Goal: Task Accomplishment & Management: Use online tool/utility

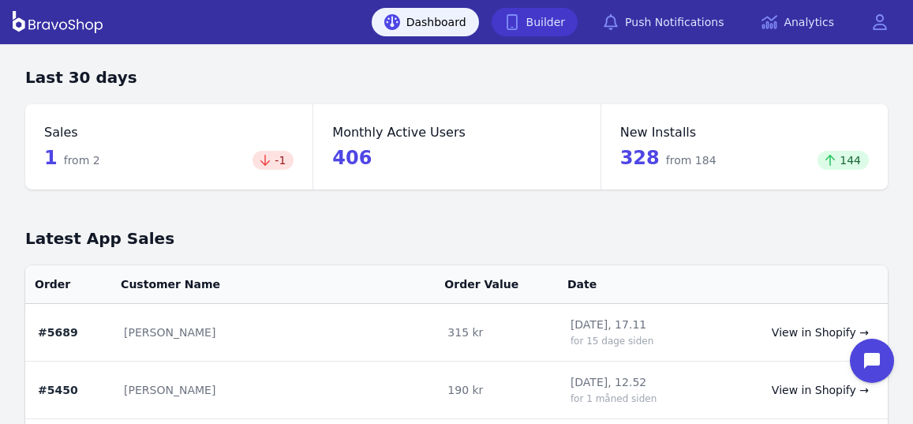
click at [565, 25] on link "Builder" at bounding box center [535, 22] width 87 height 28
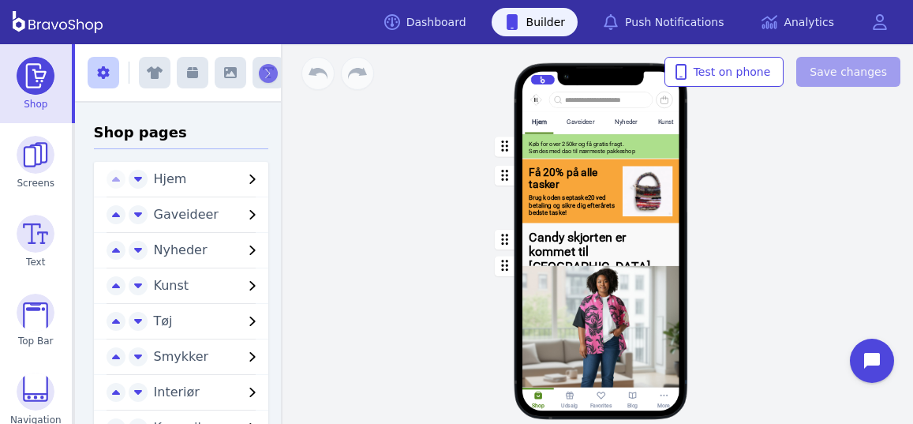
scroll to position [0, 159]
click at [565, 185] on div "button" at bounding box center [601, 191] width 157 height 65
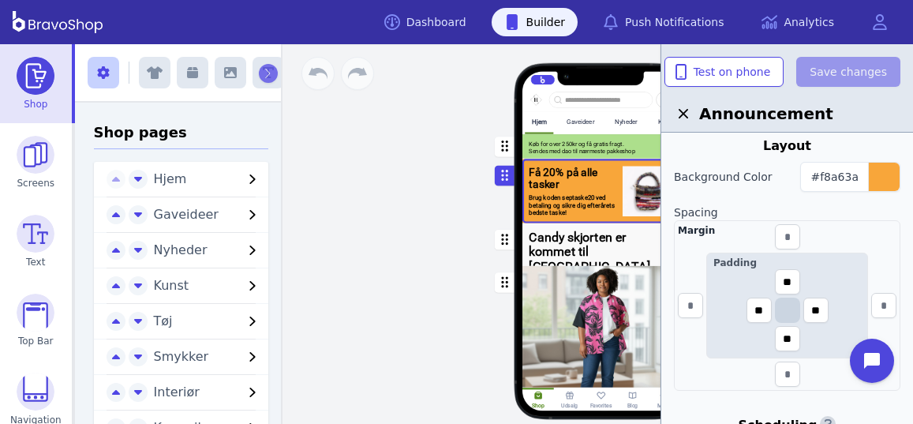
scroll to position [789, 0]
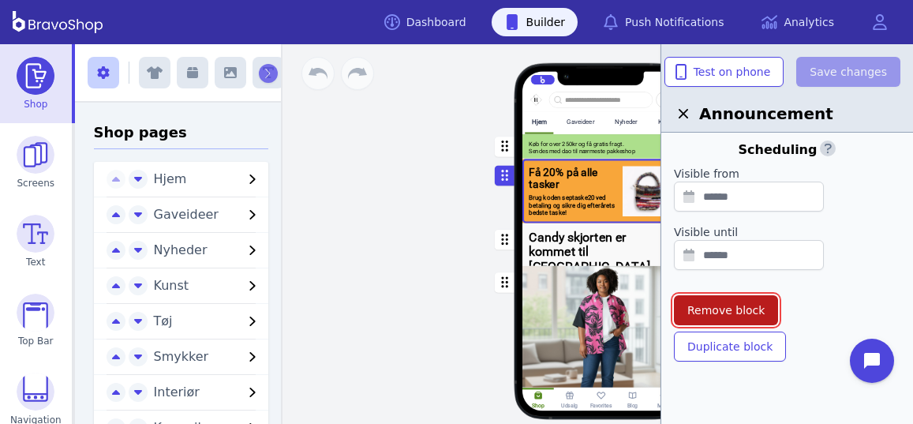
click at [712, 302] on span "Remove block" at bounding box center [726, 310] width 77 height 16
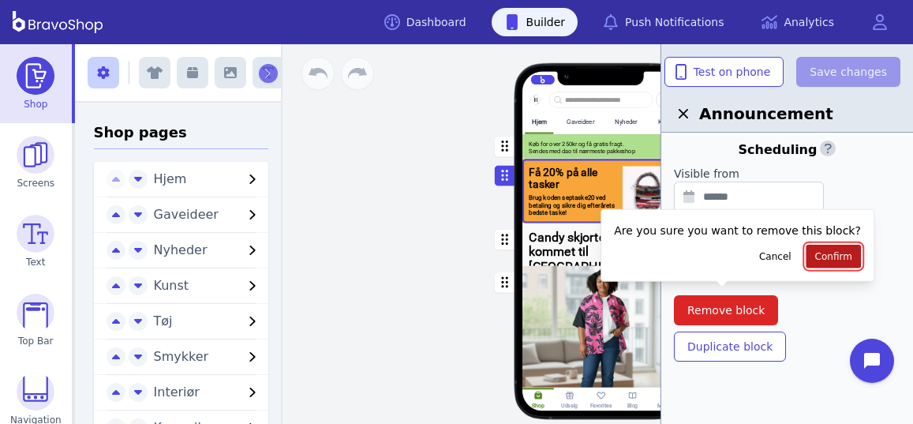
click at [816, 261] on span "Confirm" at bounding box center [834, 256] width 37 height 13
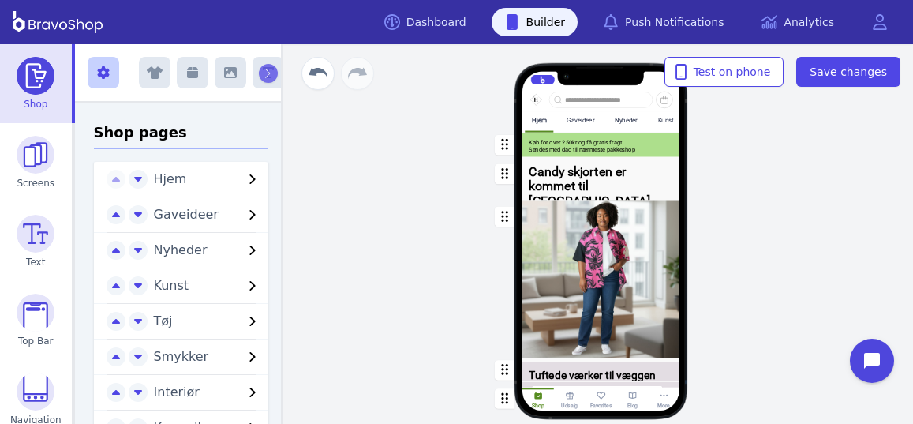
scroll to position [0, 0]
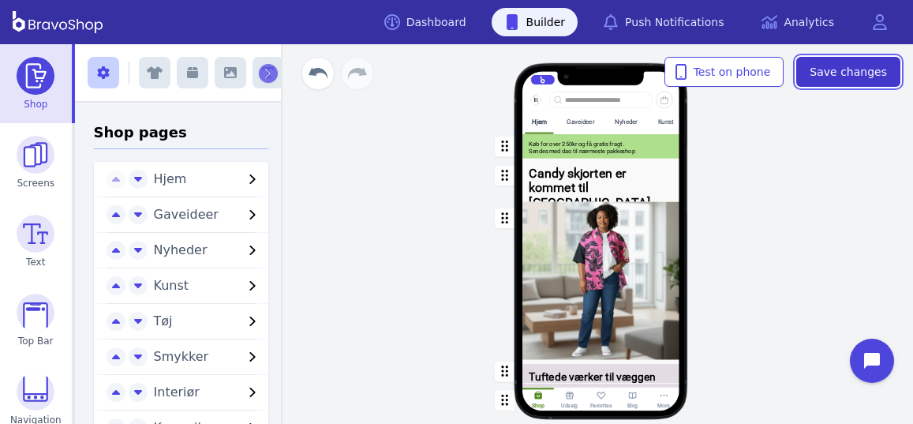
click at [835, 79] on span "Save changes" at bounding box center [848, 72] width 77 height 16
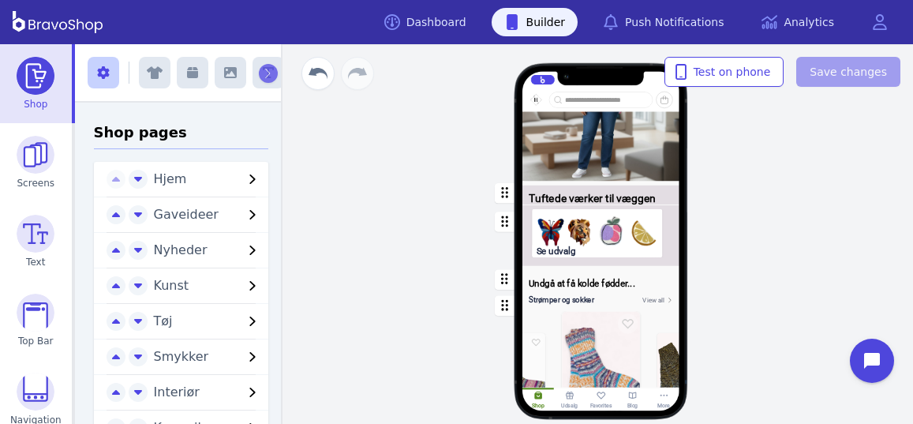
scroll to position [337, 0]
click at [555, 231] on div "button" at bounding box center [601, 236] width 157 height 65
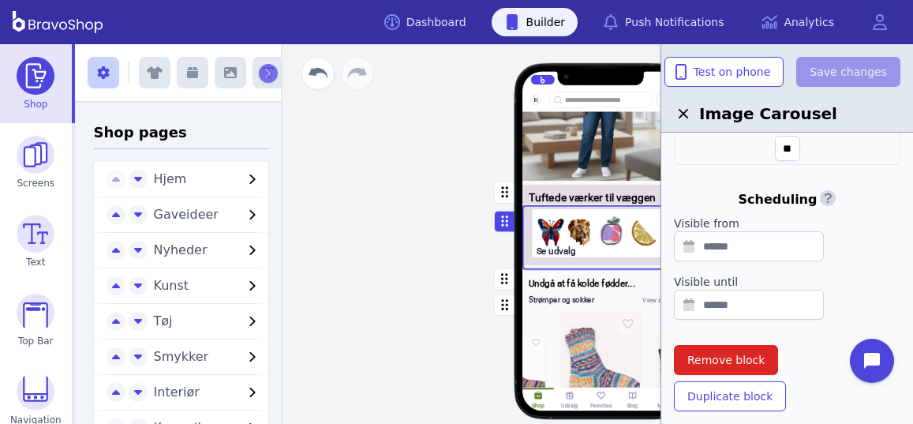
scroll to position [482, 0]
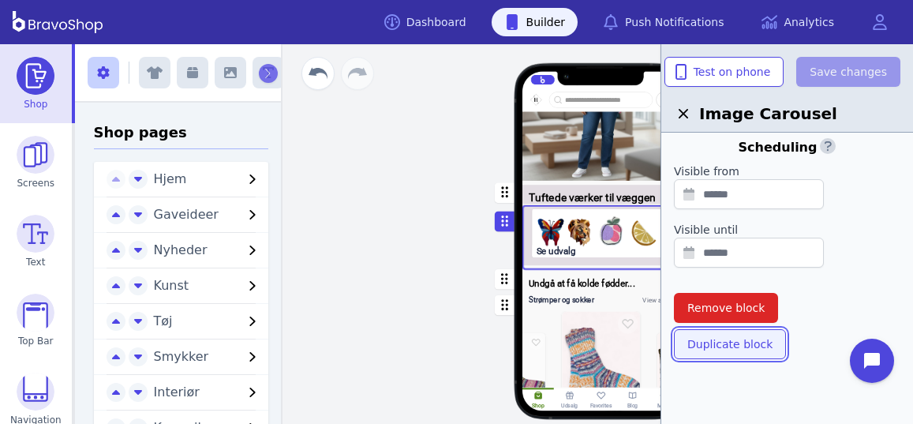
click at [715, 343] on span "Duplicate block" at bounding box center [730, 344] width 85 height 16
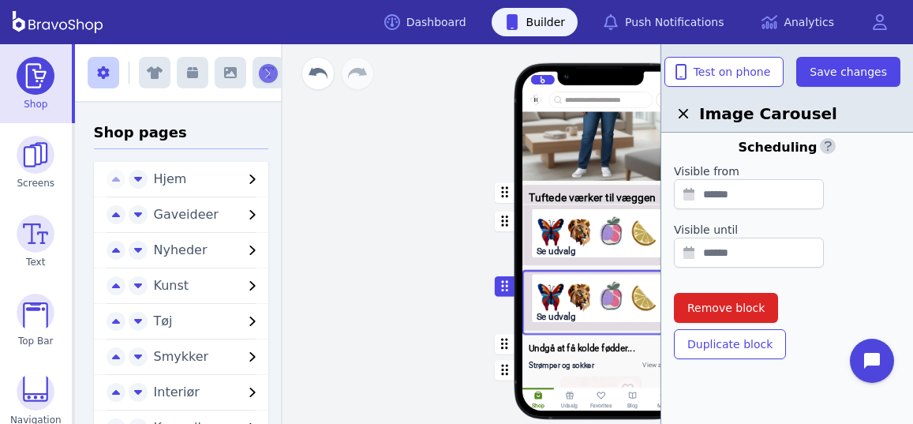
click at [414, 234] on div "Hjem Gaveideer Nyheder Kunst Tøj Smykker Interiør Keramik Accessories Gør det s…" at bounding box center [601, 234] width 624 height 380
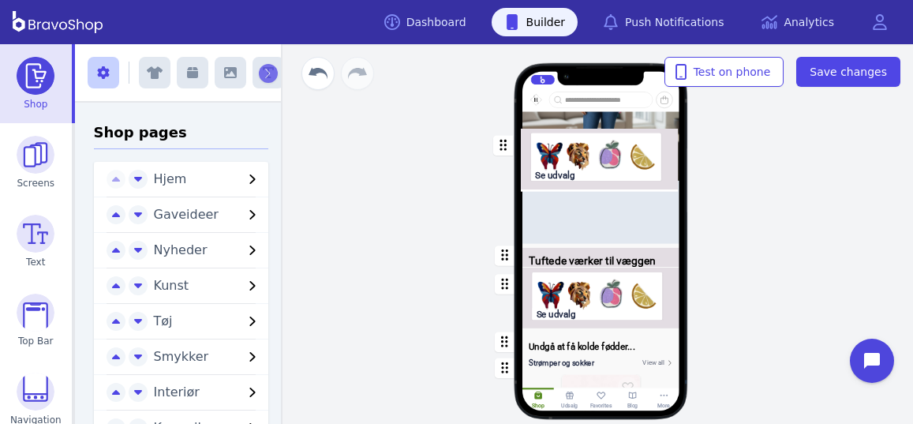
scroll to position [335, 0]
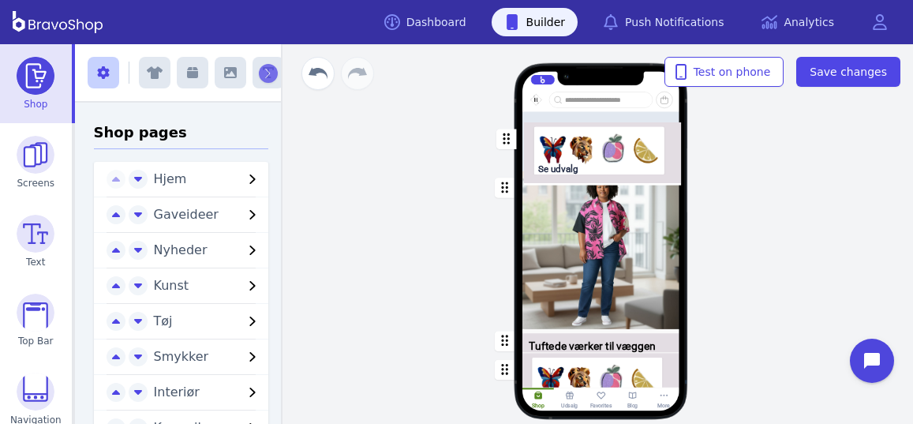
drag, startPoint x: 501, startPoint y: 223, endPoint x: 504, endPoint y: 141, distance: 82.2
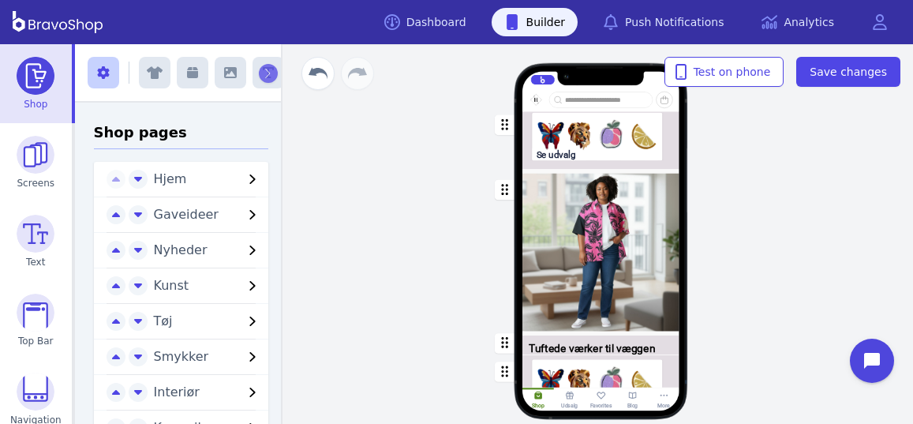
scroll to position [167, 0]
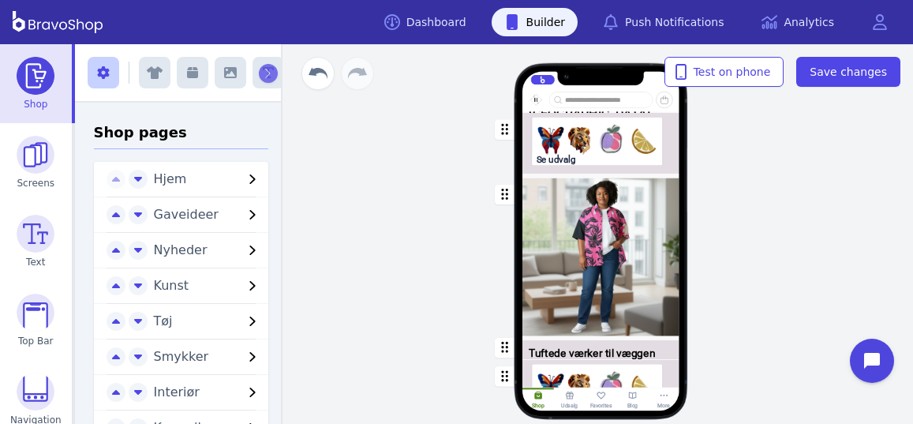
click at [605, 148] on div "button" at bounding box center [601, 145] width 157 height 65
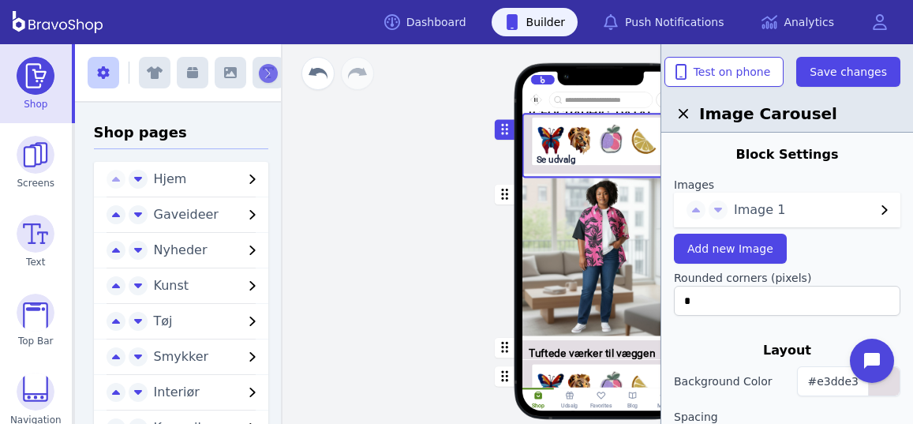
click at [886, 211] on icon "button" at bounding box center [885, 209] width 6 height 9
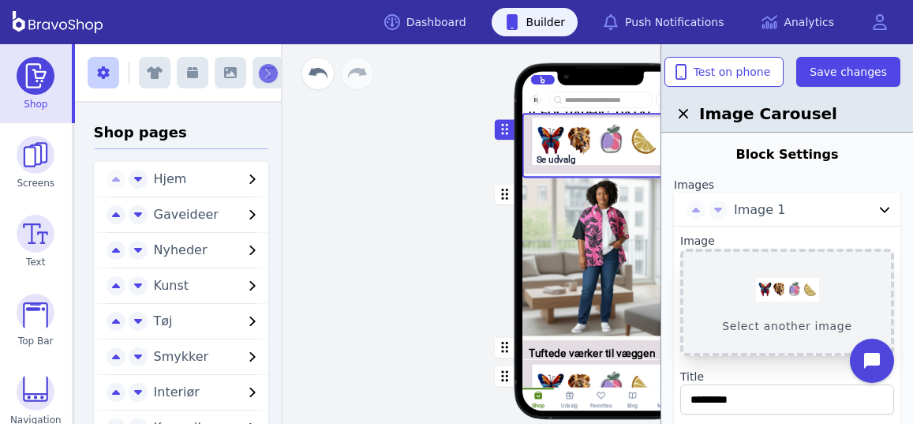
click at [774, 290] on button "Select another image" at bounding box center [788, 302] width 214 height 107
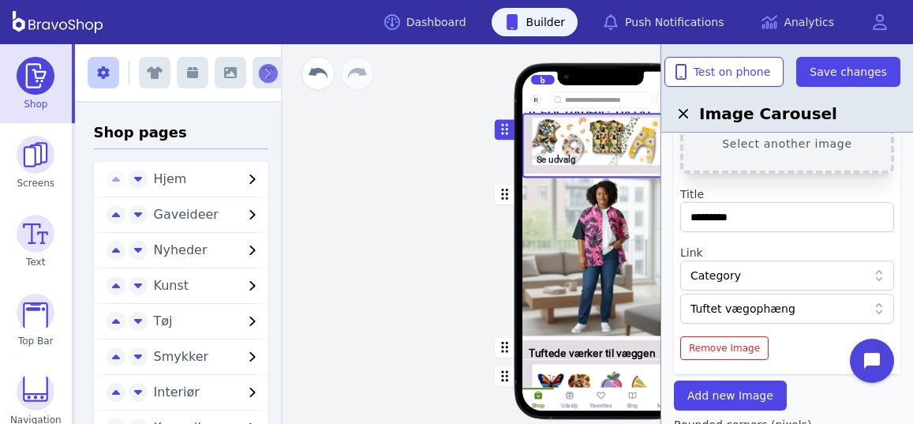
scroll to position [192, 0]
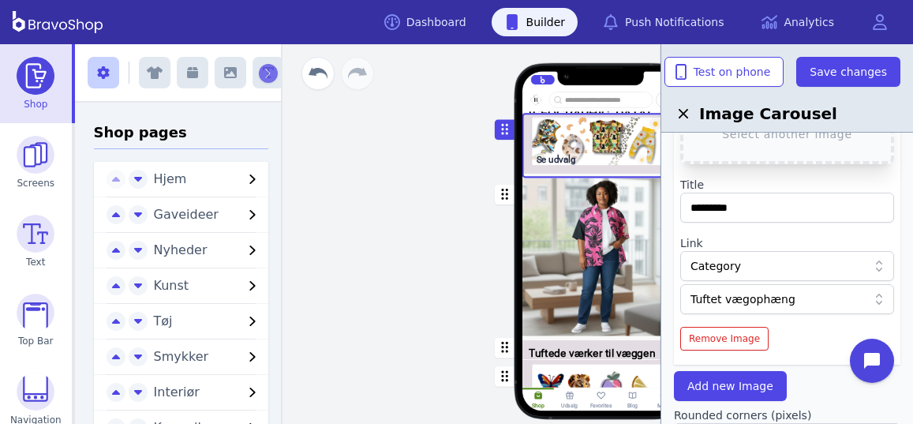
click at [816, 300] on div at bounding box center [779, 299] width 177 height 16
click at [787, 298] on div at bounding box center [779, 299] width 177 height 16
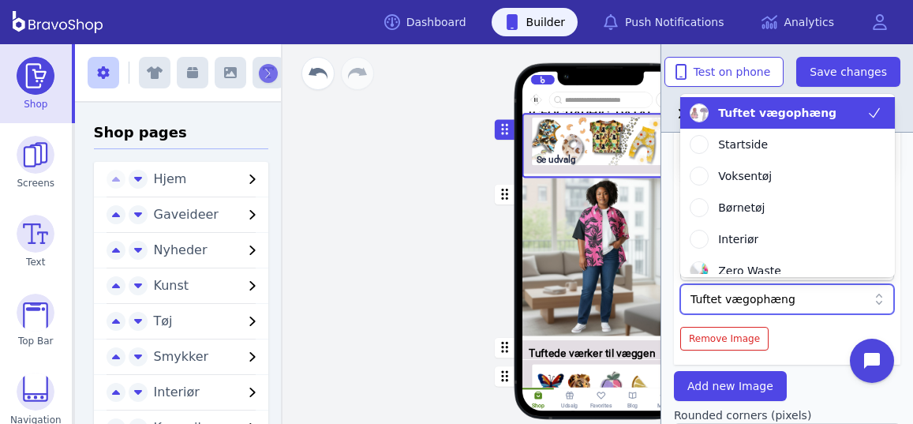
click at [782, 298] on div at bounding box center [779, 299] width 177 height 16
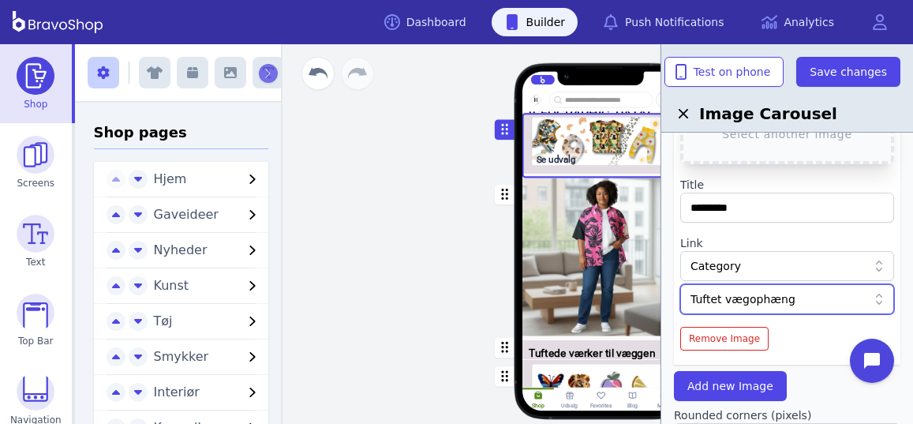
click at [787, 298] on div at bounding box center [779, 299] width 177 height 16
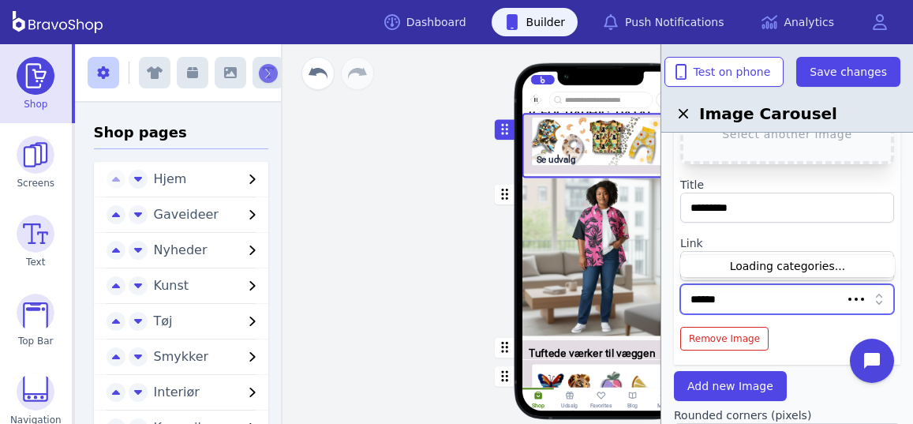
type input "*******"
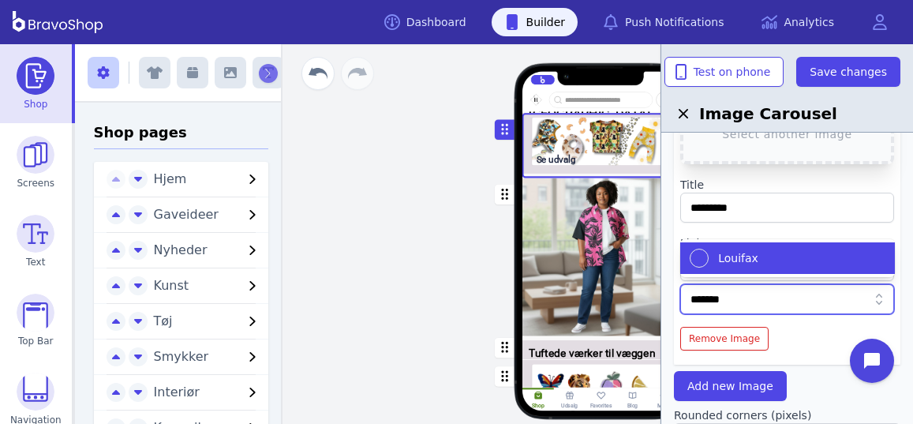
click at [743, 257] on span "Louifax" at bounding box center [738, 258] width 40 height 16
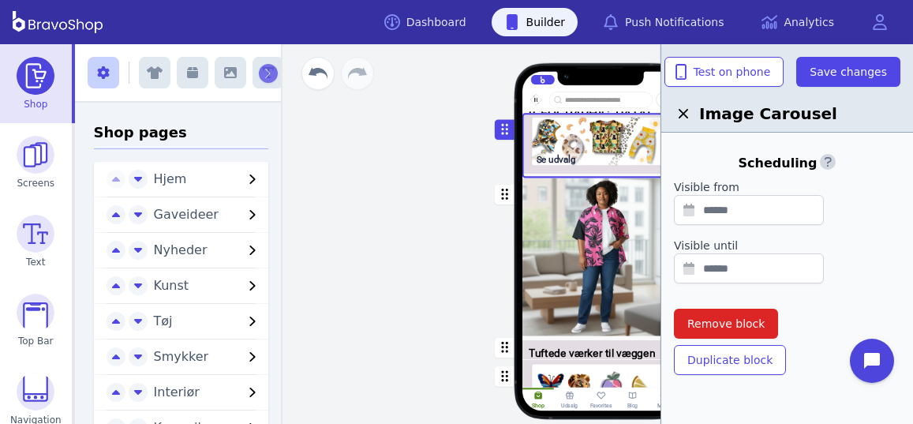
scroll to position [799, 0]
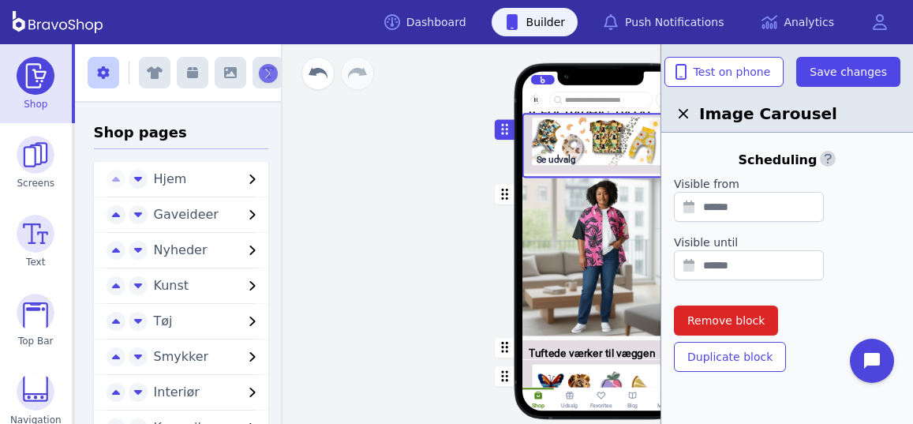
click at [440, 222] on div "Hjem Gaveideer Nyheder Kunst Tøj Smykker Interiør Keramik Accessories Gør det s…" at bounding box center [601, 234] width 624 height 380
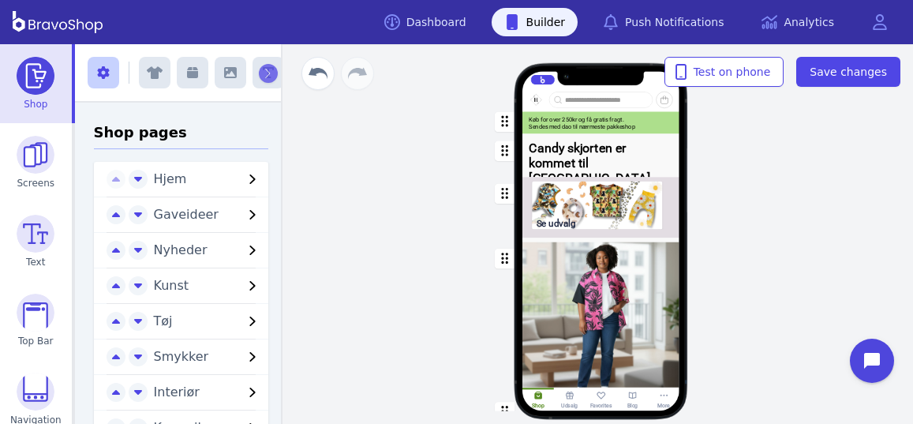
scroll to position [46, 0]
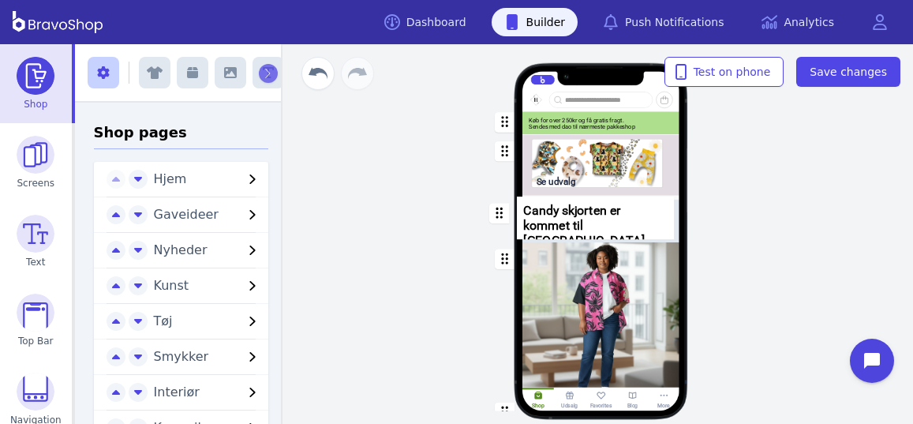
drag, startPoint x: 501, startPoint y: 151, endPoint x: 497, endPoint y: 212, distance: 61.7
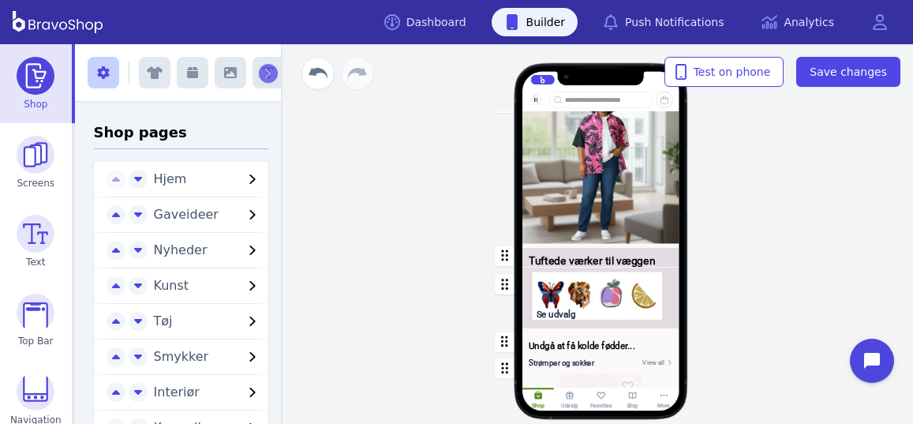
scroll to position [336, 0]
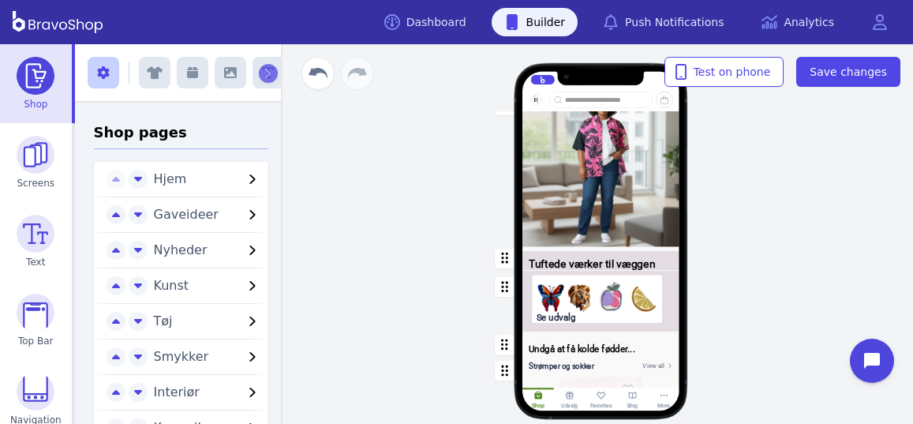
click at [619, 260] on div "button" at bounding box center [601, 259] width 157 height 24
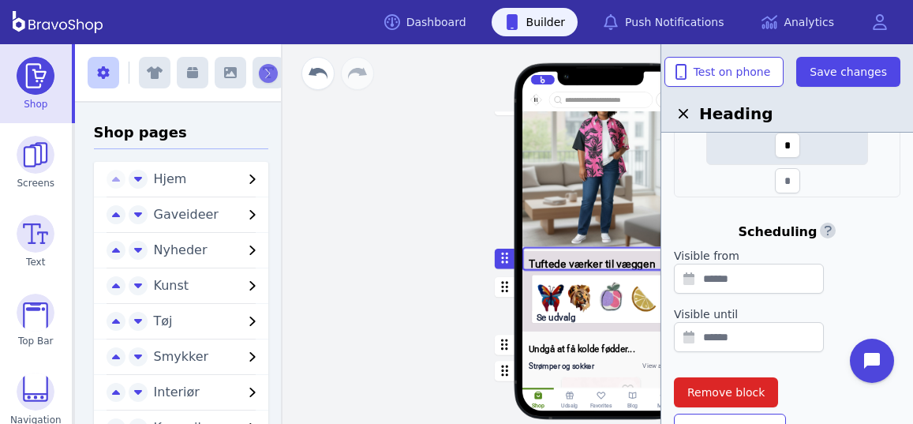
scroll to position [654, 0]
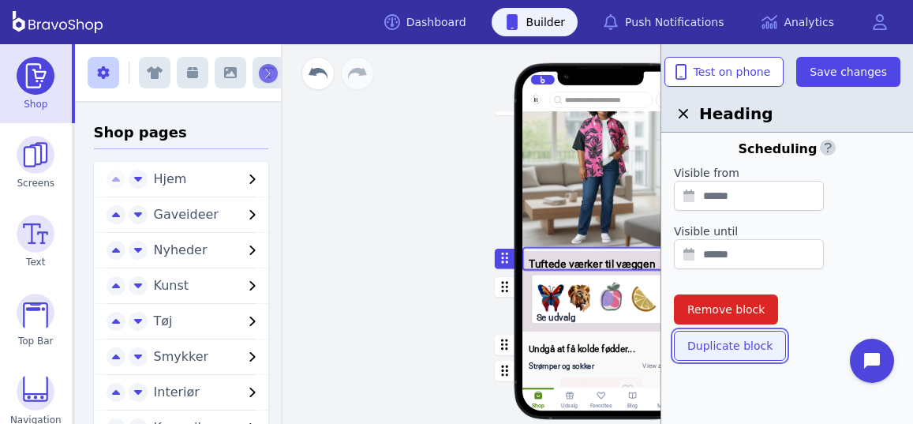
click at [684, 349] on button "Duplicate block" at bounding box center [730, 346] width 112 height 30
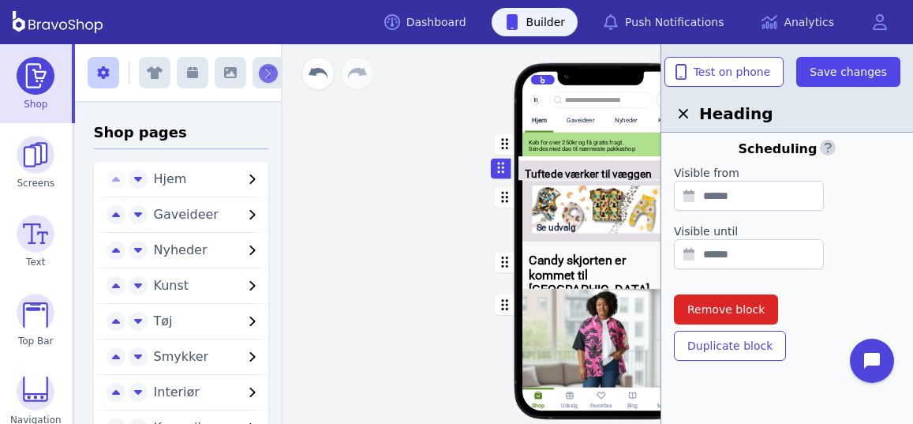
drag, startPoint x: 501, startPoint y: 283, endPoint x: 500, endPoint y: 170, distance: 113.7
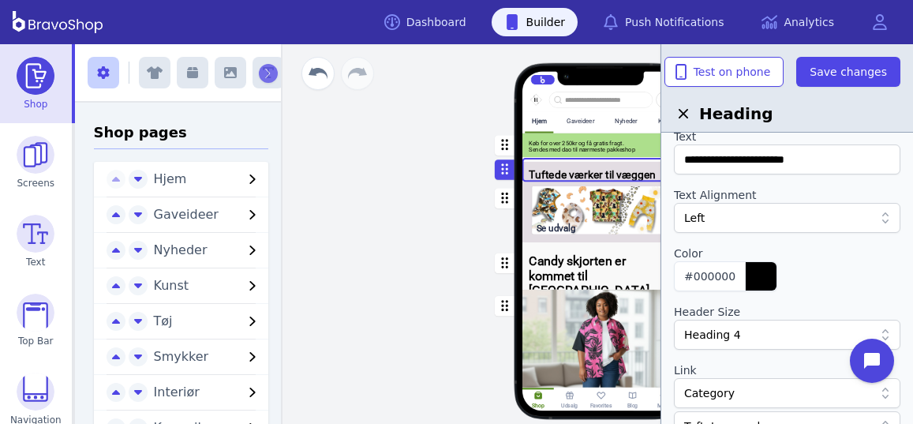
scroll to position [0, 0]
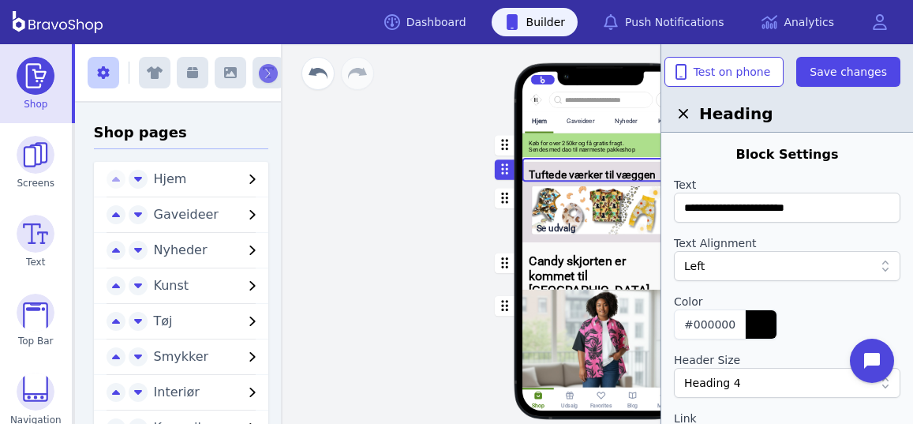
click at [589, 171] on div "button" at bounding box center [601, 170] width 157 height 24
click at [823, 209] on input "**********" at bounding box center [787, 208] width 227 height 30
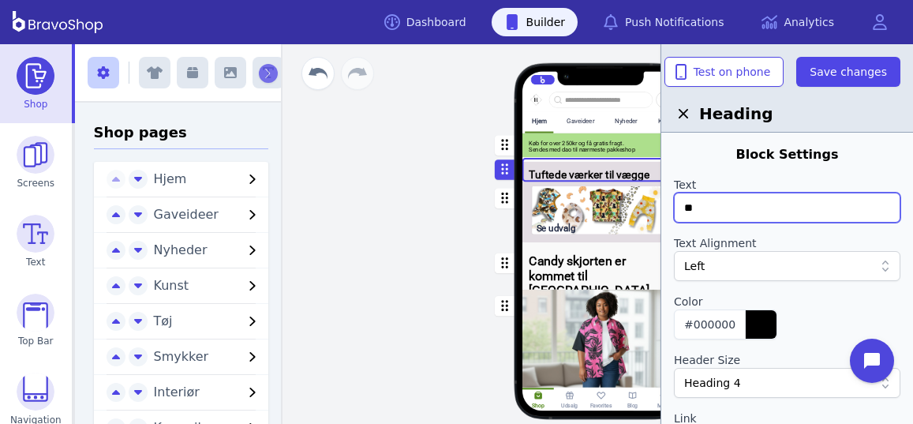
type input "*"
type input "**********"
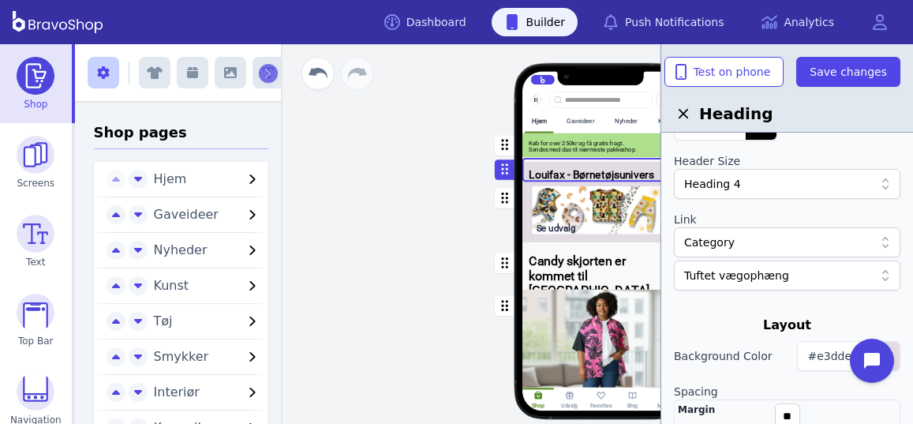
scroll to position [200, 0]
click at [737, 276] on div at bounding box center [778, 275] width 189 height 16
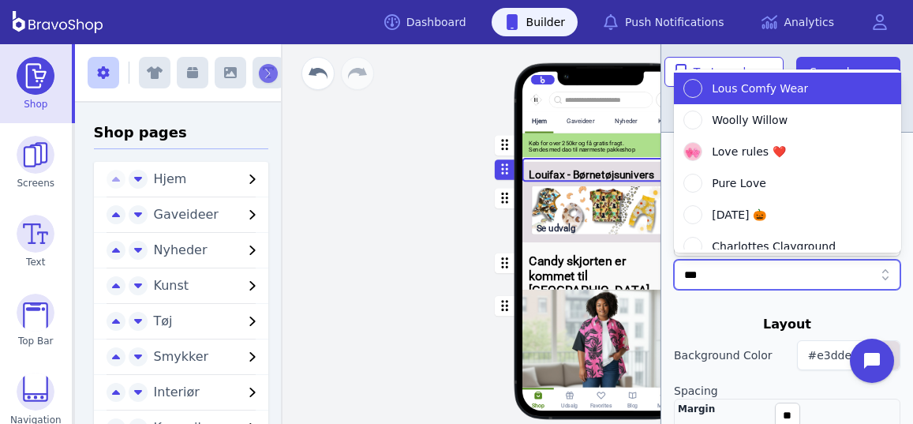
type input "****"
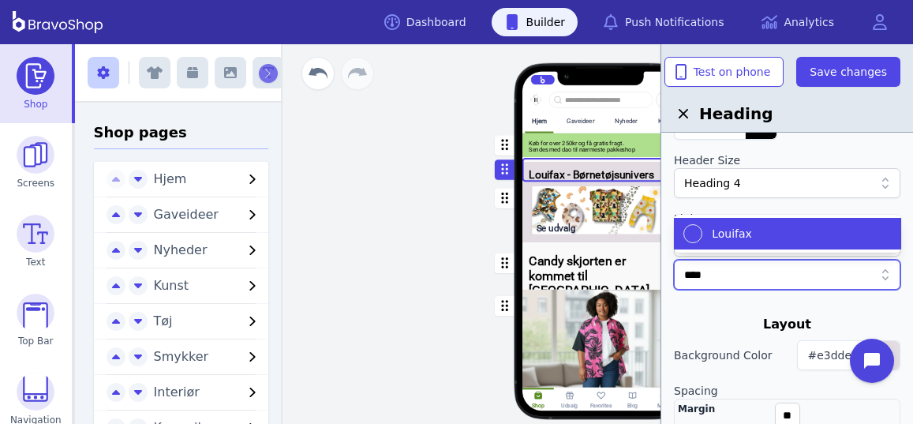
click at [729, 234] on span "Louifax" at bounding box center [732, 234] width 40 height 16
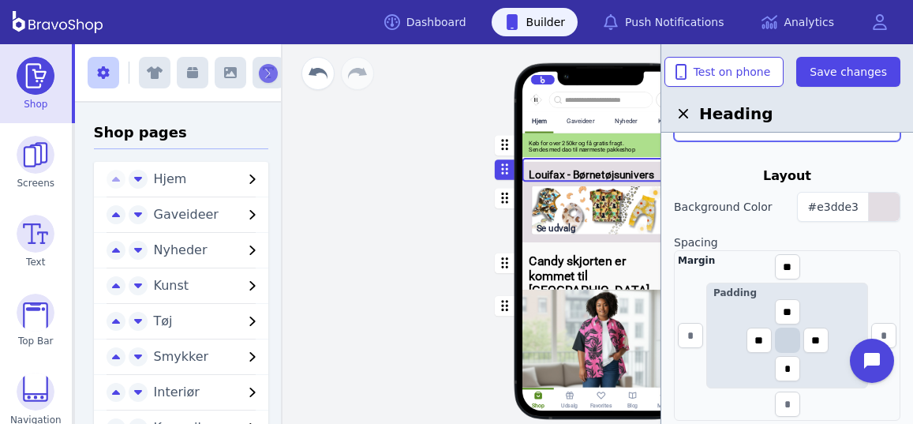
scroll to position [349, 0]
click at [821, 73] on span "Save changes" at bounding box center [848, 72] width 77 height 16
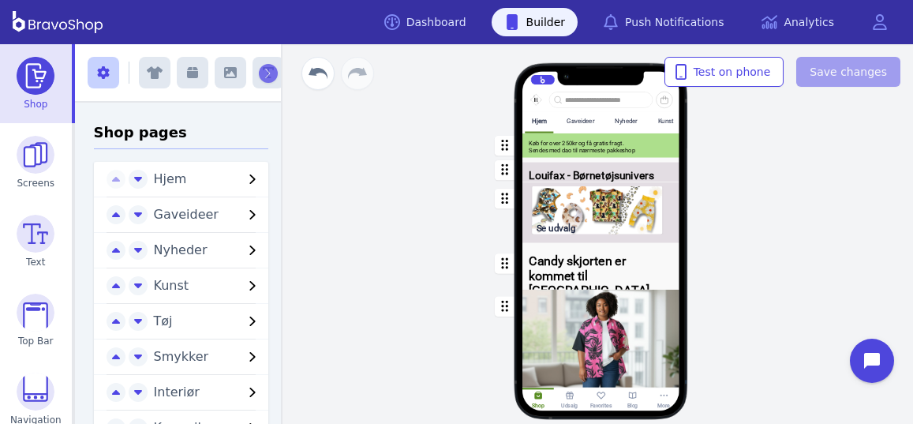
scroll to position [0, 0]
click at [34, 309] on img at bounding box center [36, 313] width 38 height 38
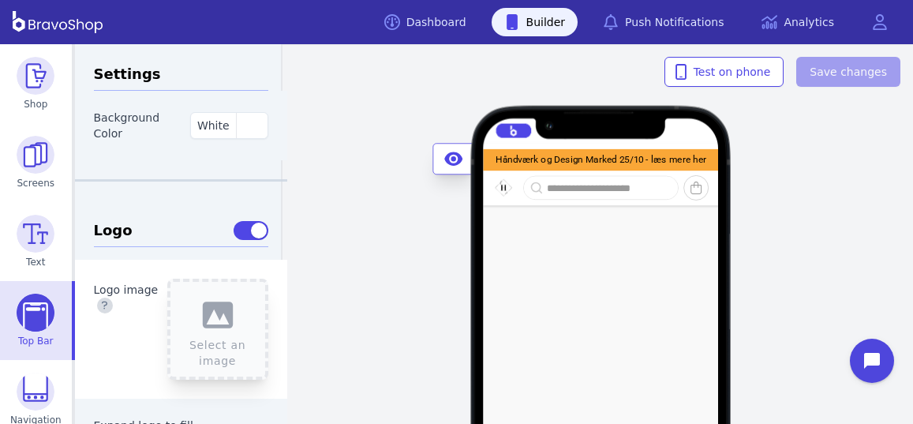
type input "**"
click at [511, 161] on div "Håndværk og Design Marked 25/10 - læs mere her" at bounding box center [601, 159] width 211 height 9
click at [644, 163] on div "Håndværk og Design Marked 25/10 - læs mere her" at bounding box center [601, 159] width 211 height 9
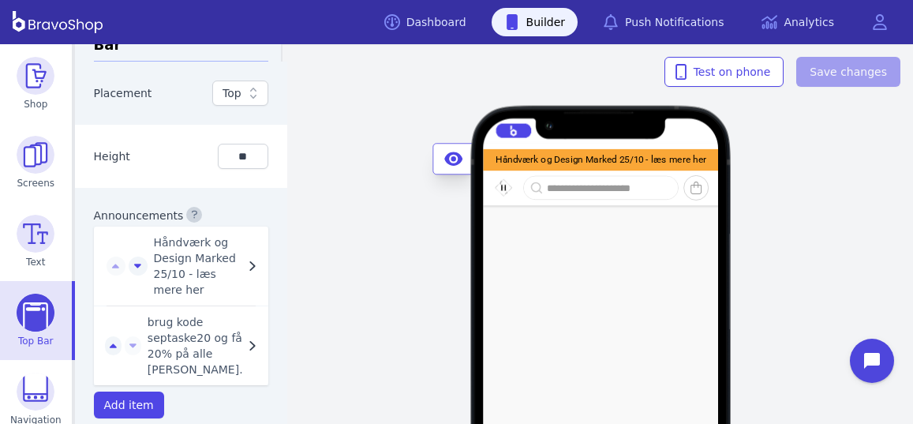
scroll to position [1270, 0]
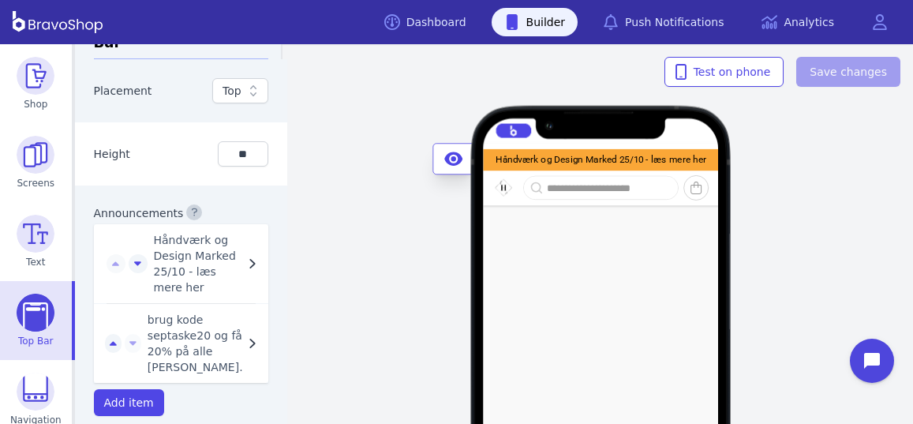
click at [191, 312] on span "brug kode septaske20 og få 20% på alle tasker." at bounding box center [196, 343] width 96 height 63
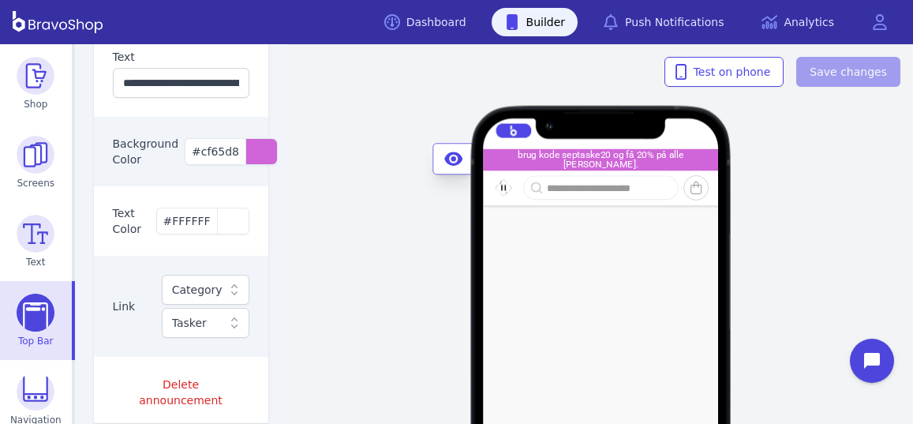
scroll to position [1616, 0]
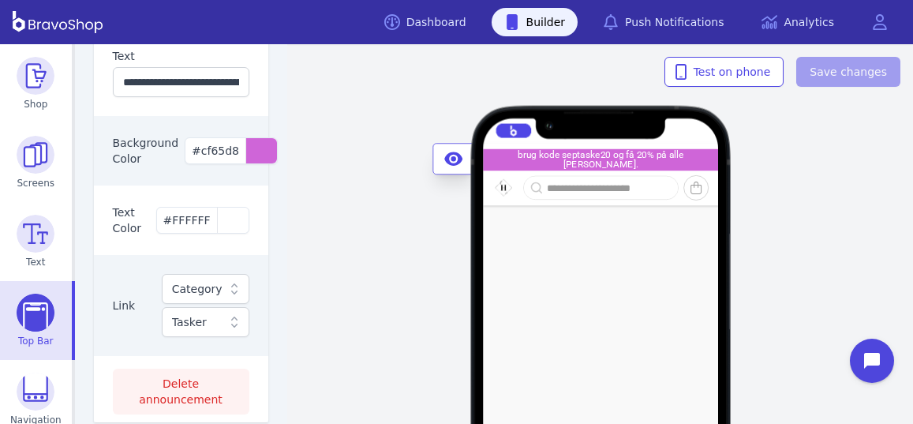
click at [173, 376] on span "Delete announcement" at bounding box center [181, 392] width 110 height 32
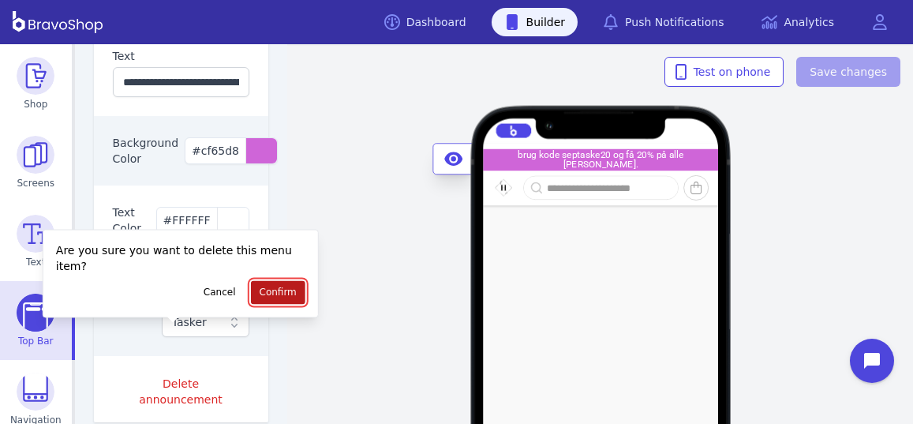
click at [260, 291] on span "Confirm" at bounding box center [278, 292] width 37 height 13
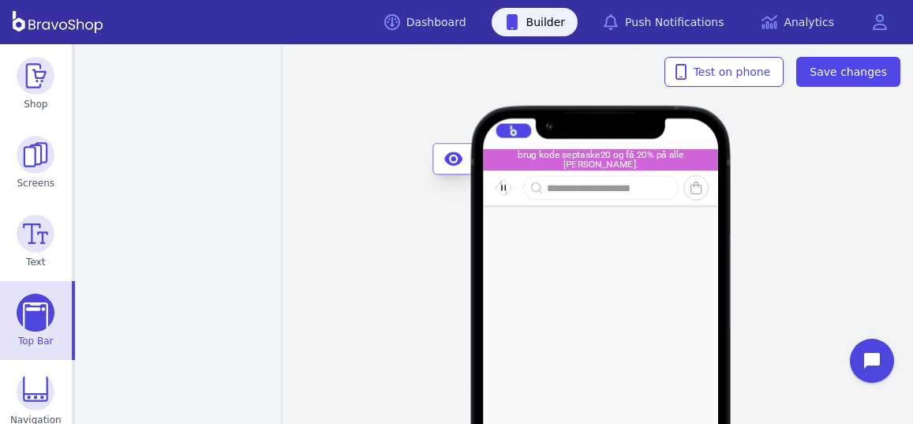
scroll to position [1235, 0]
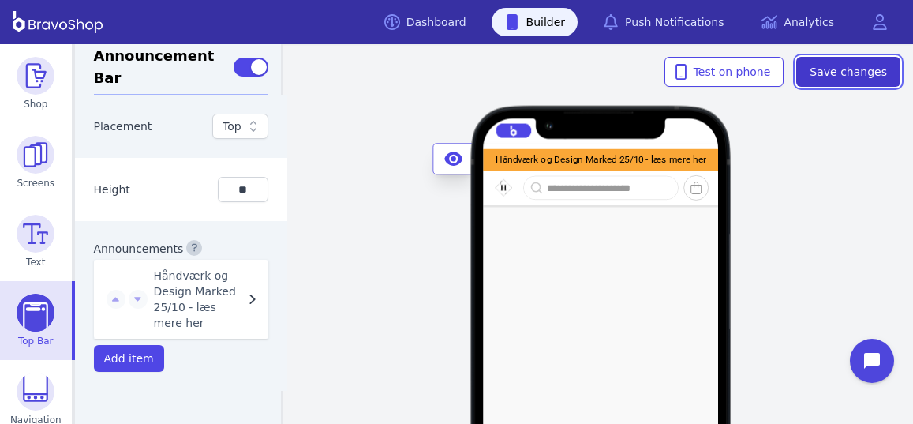
click at [849, 78] on span "Save changes" at bounding box center [848, 72] width 77 height 16
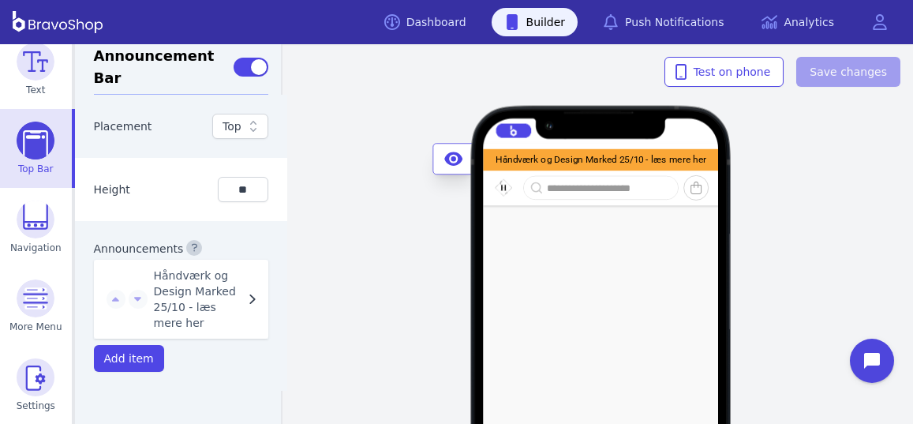
scroll to position [0, 0]
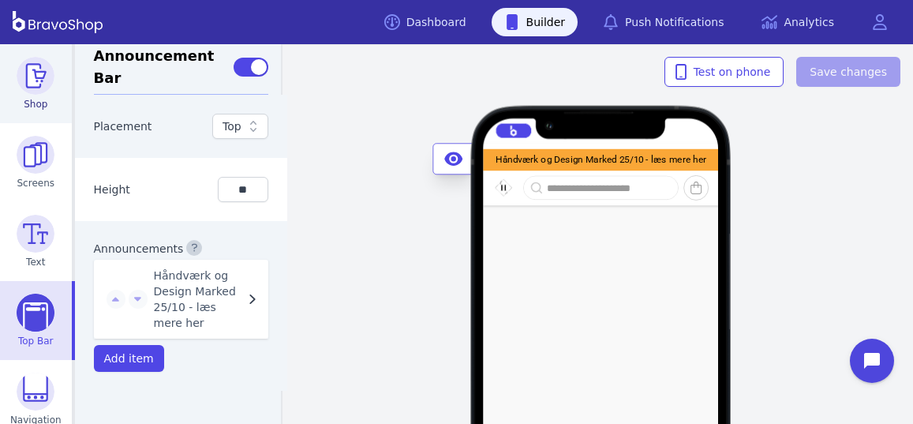
click at [41, 85] on img at bounding box center [36, 76] width 38 height 38
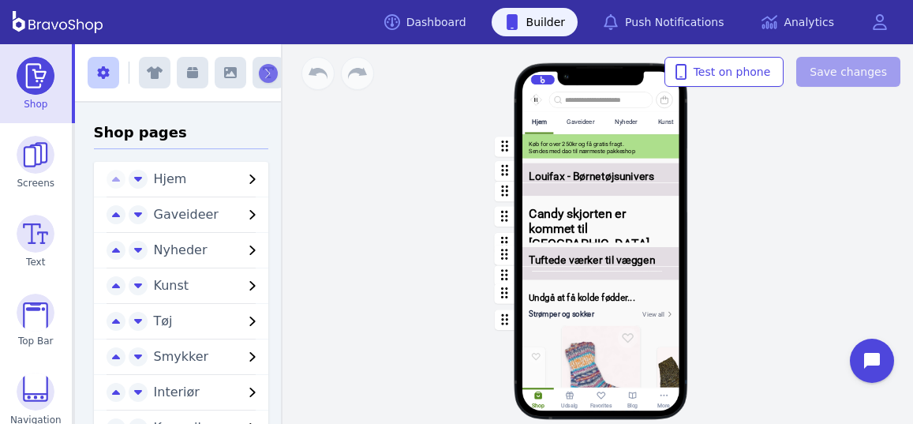
click at [784, 185] on div "Hjem Gaveideer Nyheder Kunst Tøj Smykker Interiør Keramik Accessories Gør det s…" at bounding box center [601, 234] width 624 height 380
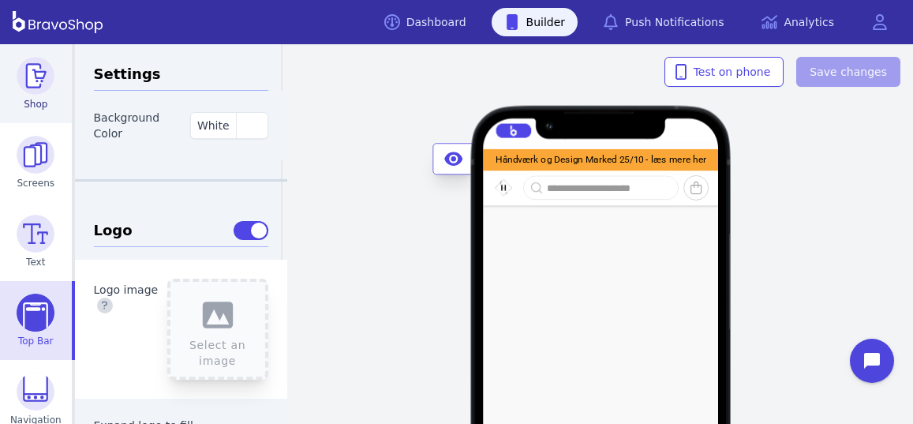
click at [34, 82] on img at bounding box center [36, 76] width 38 height 38
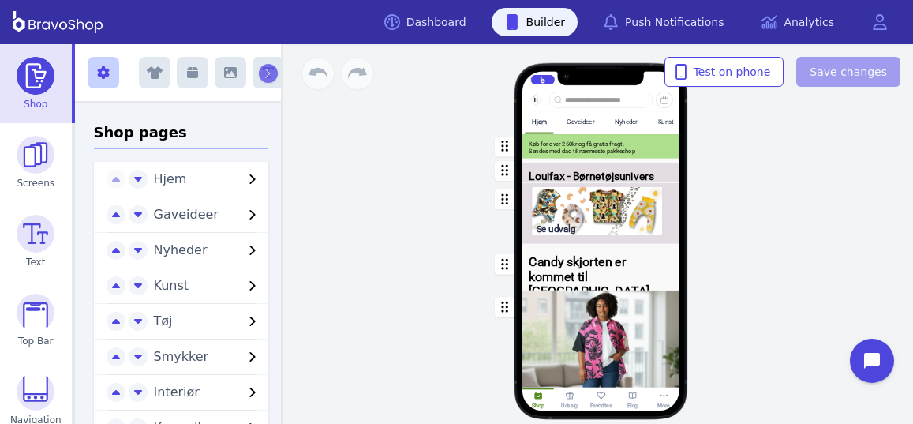
scroll to position [0, 159]
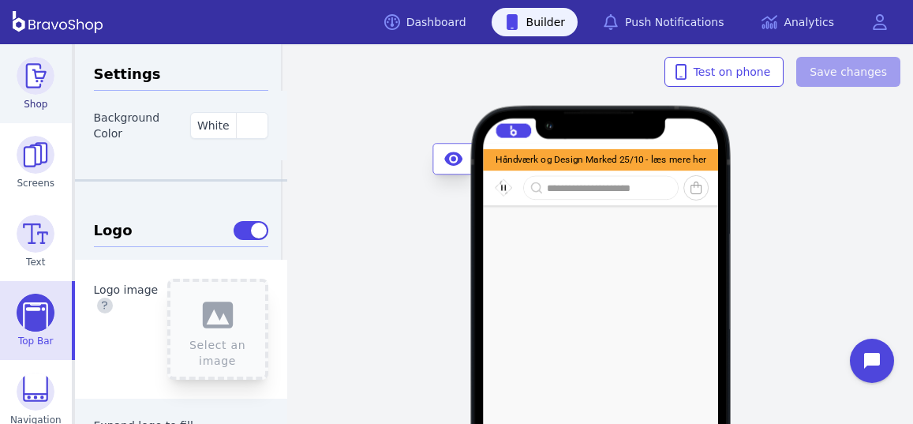
click at [34, 82] on img at bounding box center [36, 76] width 38 height 38
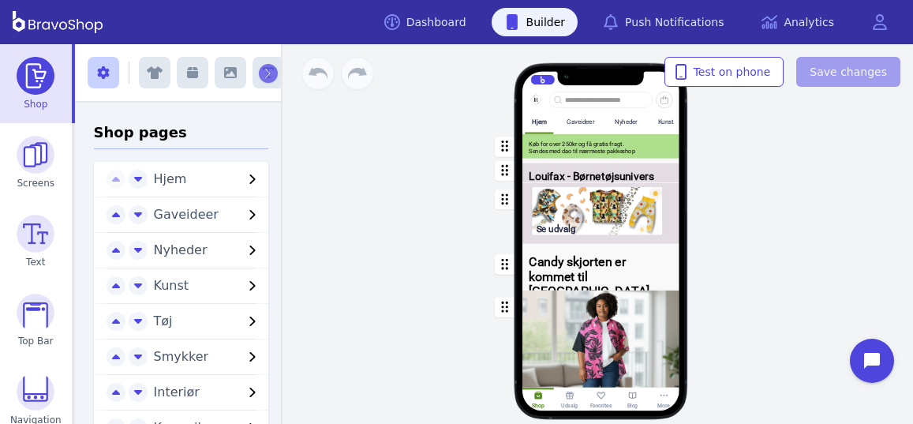
scroll to position [0, 159]
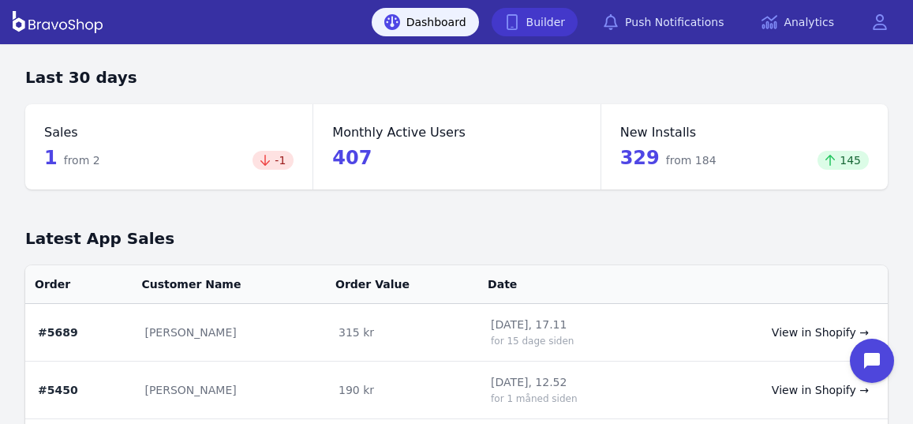
click at [564, 21] on link "Builder" at bounding box center [535, 22] width 87 height 28
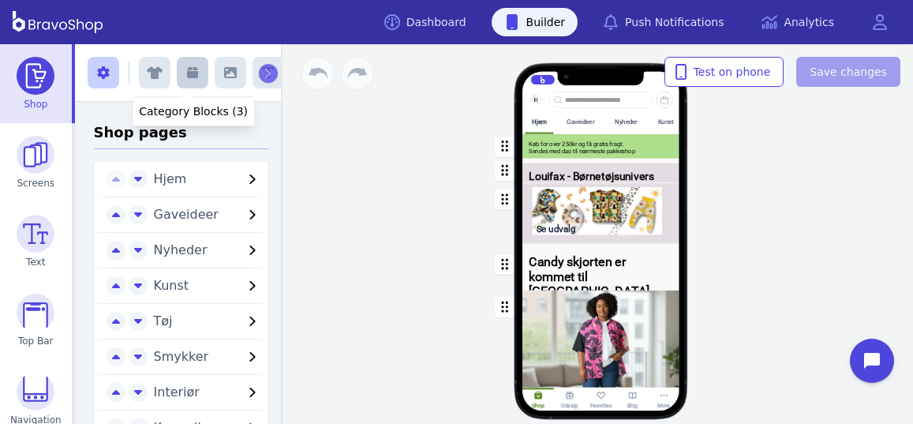
click at [189, 76] on icon "button" at bounding box center [192, 72] width 11 height 11
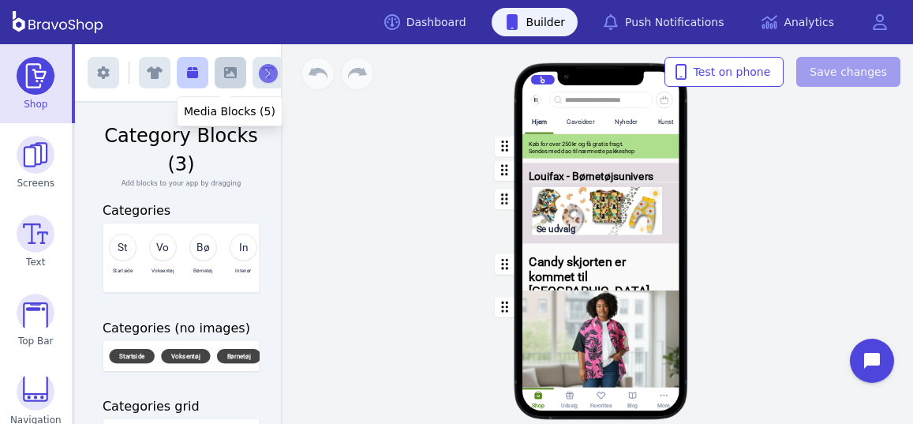
click at [224, 75] on icon "button" at bounding box center [230, 72] width 13 height 13
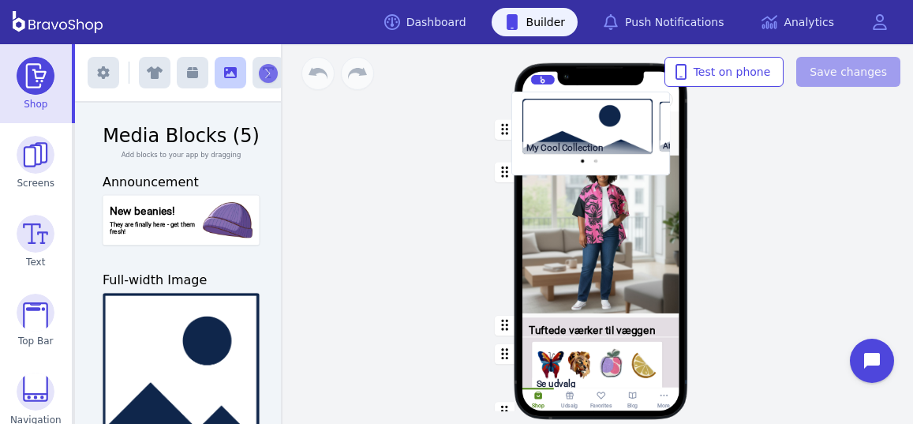
drag, startPoint x: 147, startPoint y: 291, endPoint x: 564, endPoint y: 118, distance: 452.0
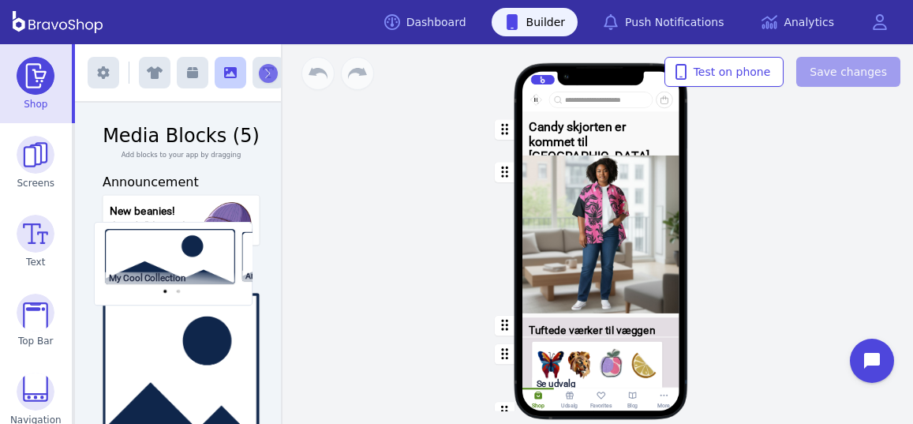
click at [564, 118] on div "My Cool Collection Another Cool One Exit builder Media Blocks (5) Add blocks to…" at bounding box center [494, 234] width 838 height 380
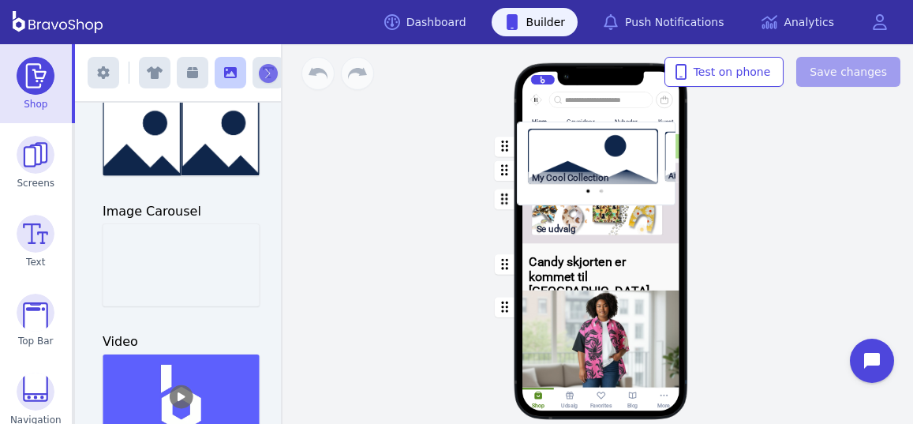
drag, startPoint x: 173, startPoint y: 254, endPoint x: 596, endPoint y: 155, distance: 434.7
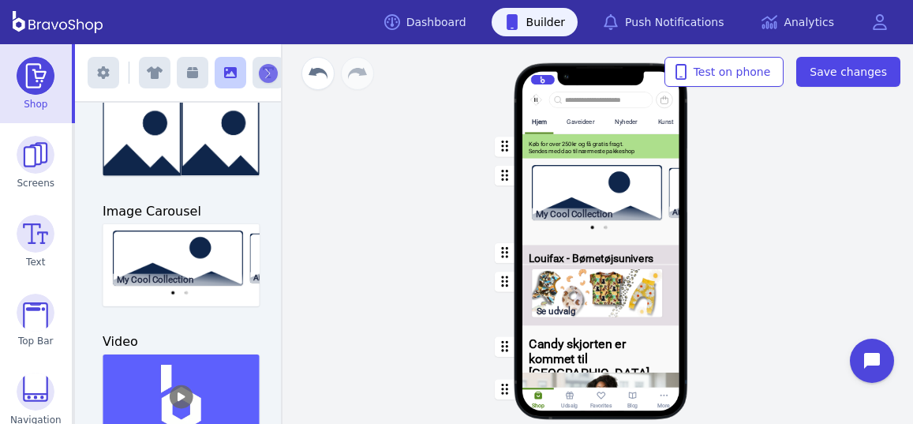
click at [601, 192] on div "button" at bounding box center [601, 200] width 157 height 82
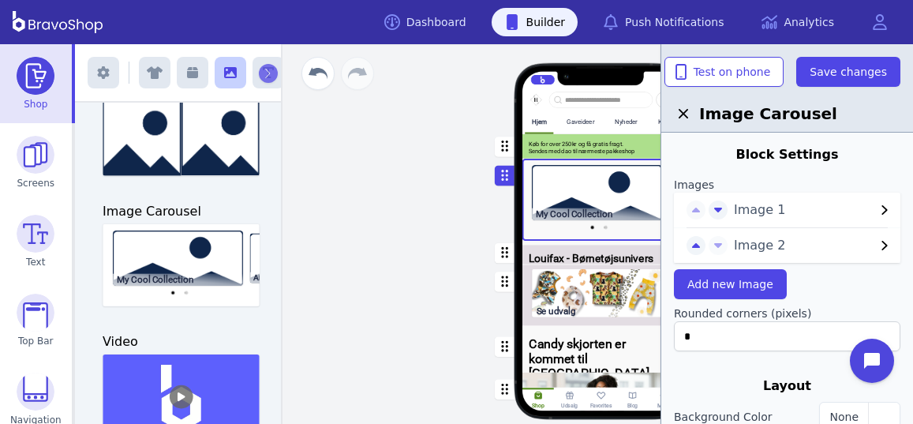
scroll to position [518, 0]
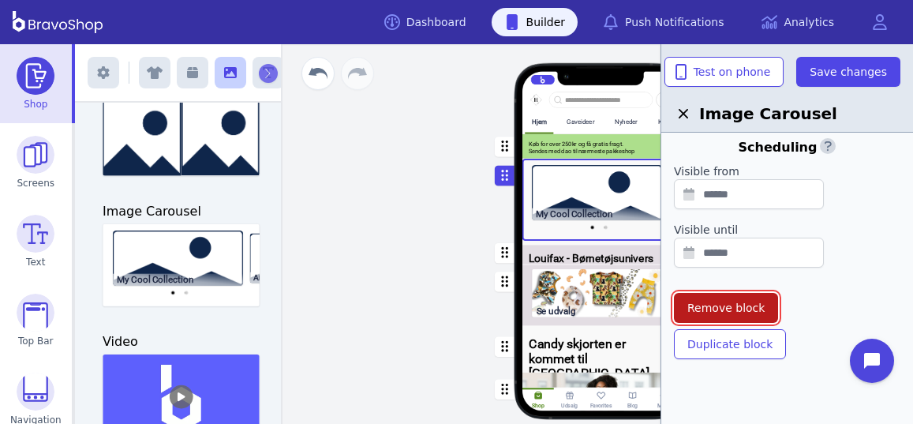
click at [709, 309] on span "Remove block" at bounding box center [726, 308] width 77 height 16
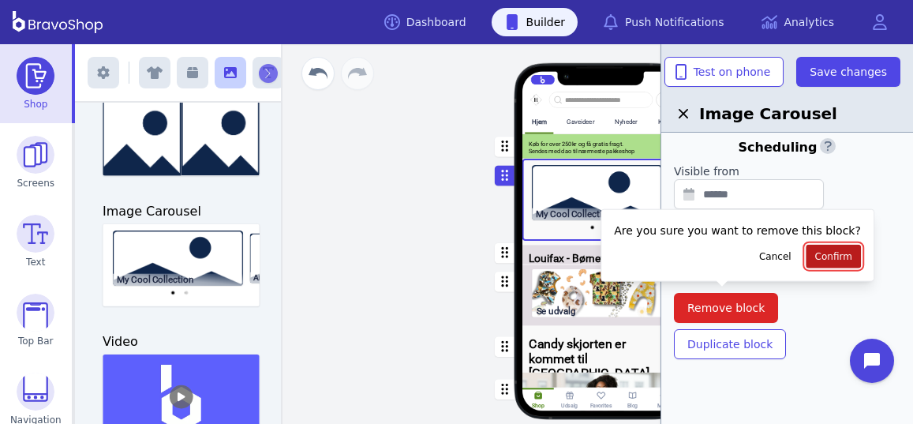
click at [816, 257] on span "Confirm" at bounding box center [834, 256] width 37 height 13
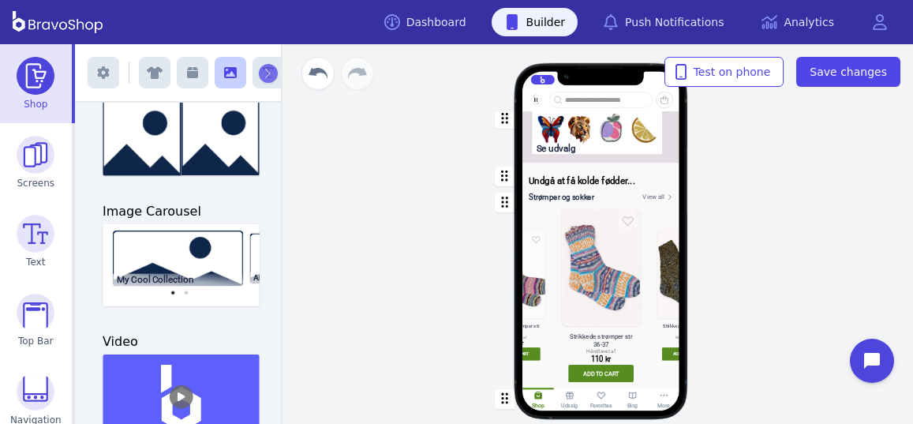
scroll to position [699, 0]
click at [546, 203] on div "button" at bounding box center [601, 287] width 157 height 203
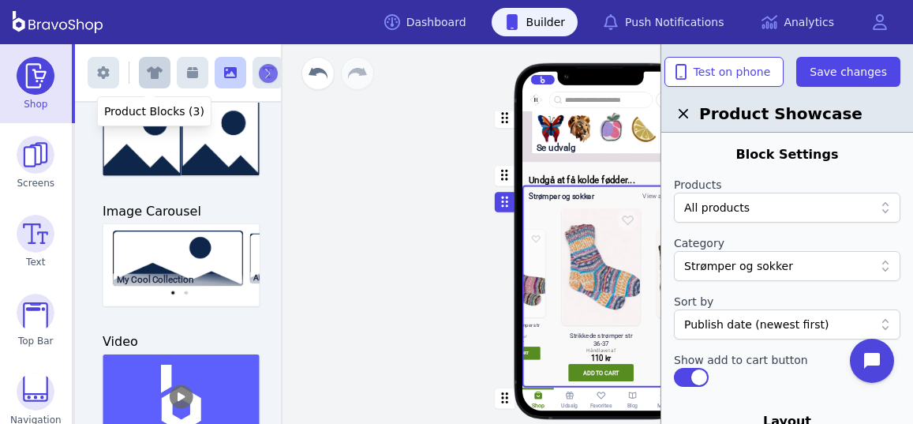
click at [152, 76] on icon "button" at bounding box center [155, 73] width 16 height 13
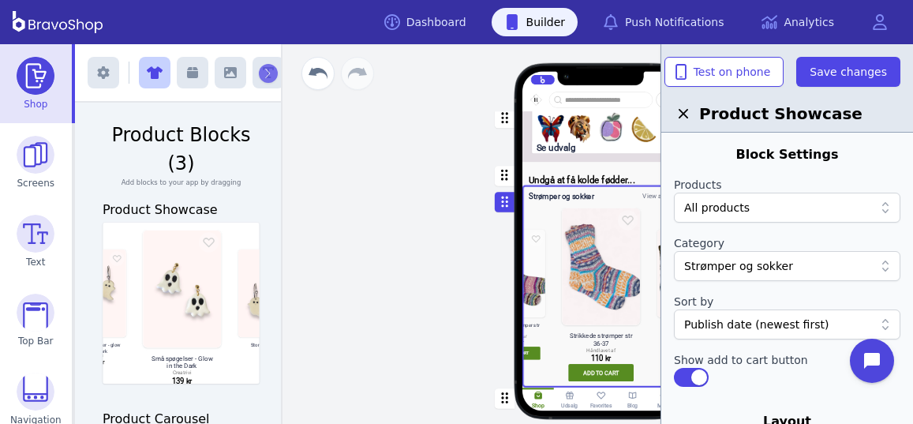
scroll to position [0, 0]
click at [422, 172] on div "Hjem Gaveideer Nyheder Kunst Tøj Smykker Interiør Keramik Accessories Gør det s…" at bounding box center [601, 234] width 624 height 380
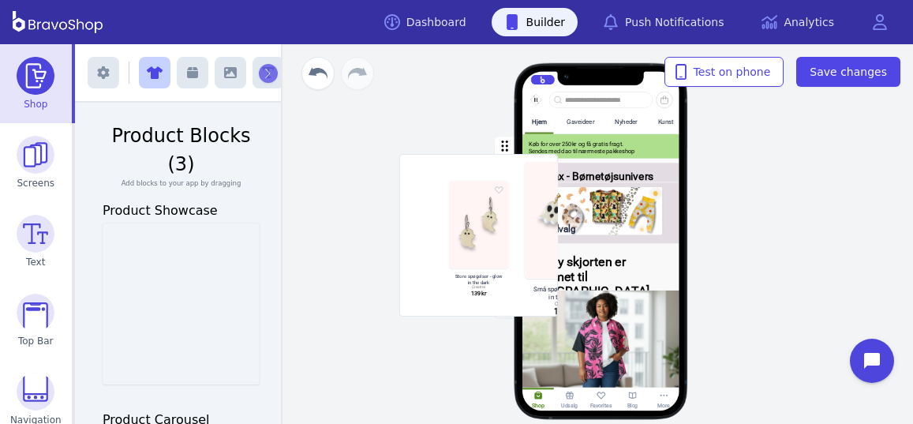
scroll to position [0, 159]
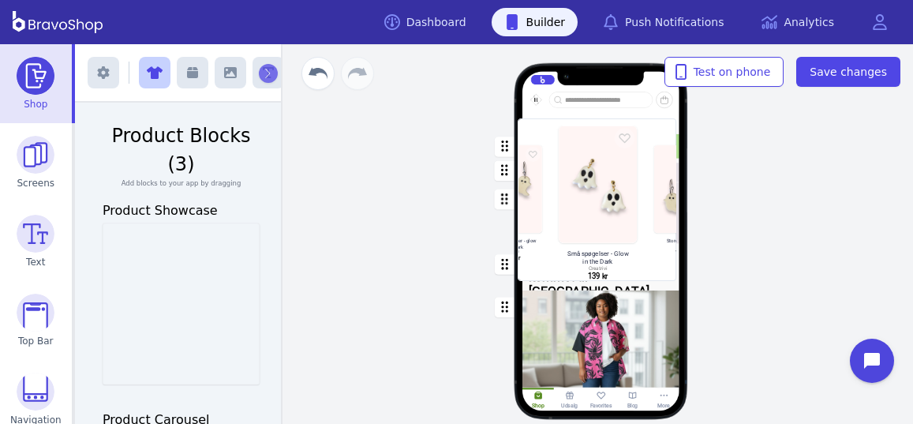
drag, startPoint x: 229, startPoint y: 203, endPoint x: 653, endPoint y: 127, distance: 430.7
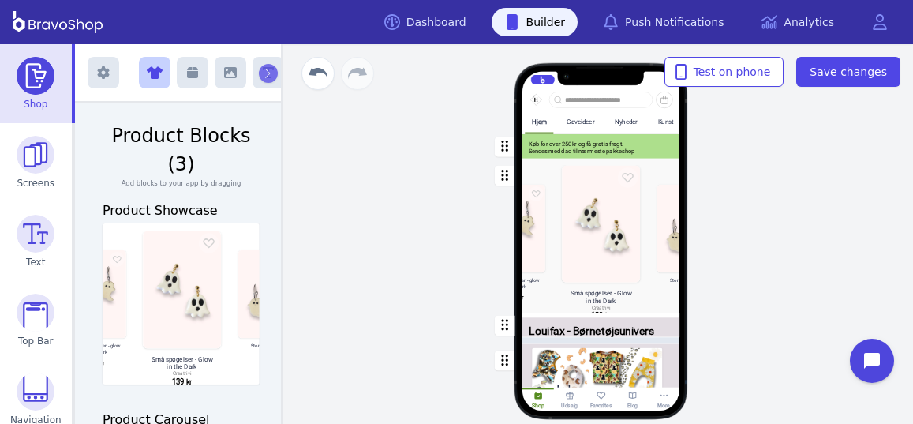
drag, startPoint x: 502, startPoint y: 171, endPoint x: 504, endPoint y: 325, distance: 154.8
click at [602, 227] on div "button" at bounding box center [601, 240] width 157 height 162
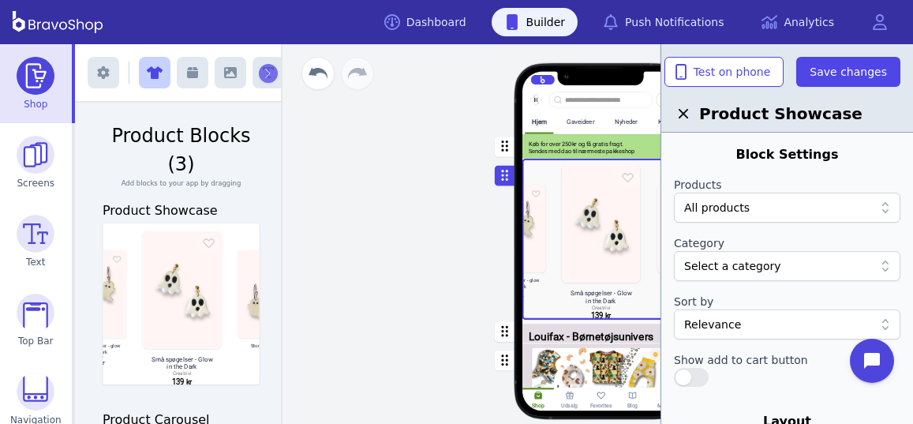
click at [793, 265] on div at bounding box center [778, 266] width 189 height 16
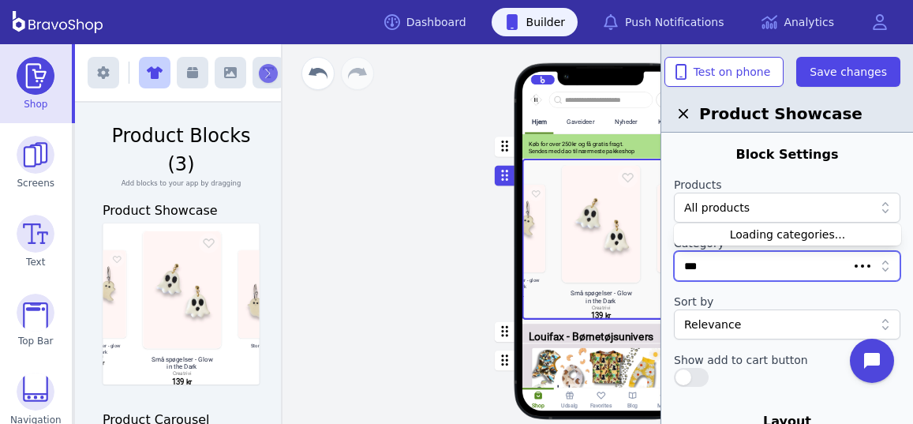
type input "****"
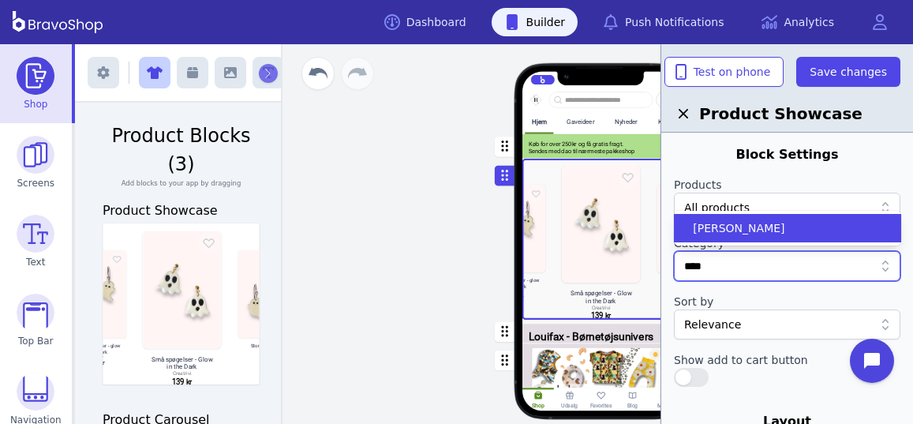
click at [746, 229] on span "[PERSON_NAME]" at bounding box center [739, 228] width 92 height 16
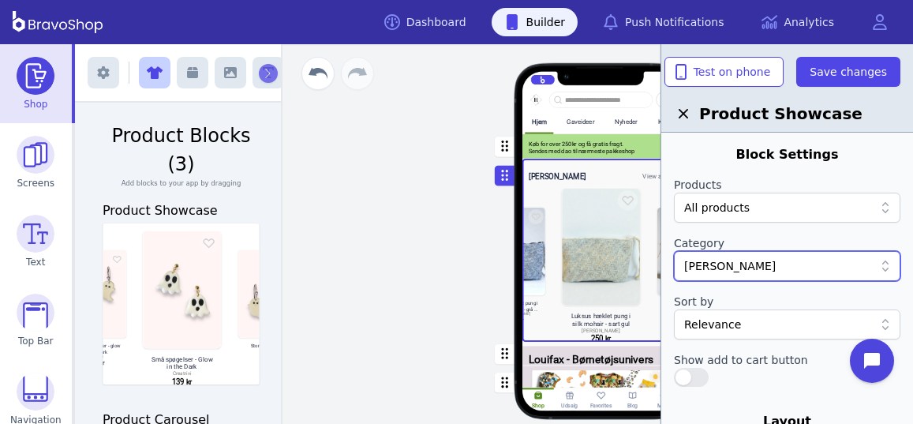
click at [763, 211] on div at bounding box center [778, 208] width 189 height 16
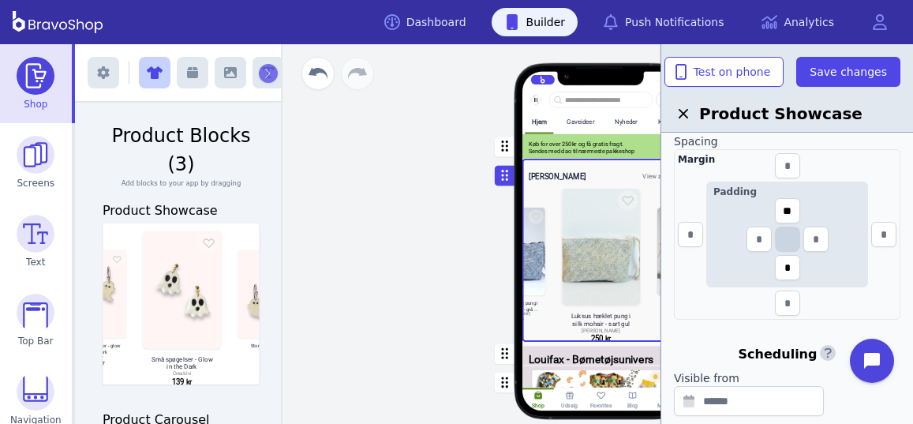
scroll to position [0, 0]
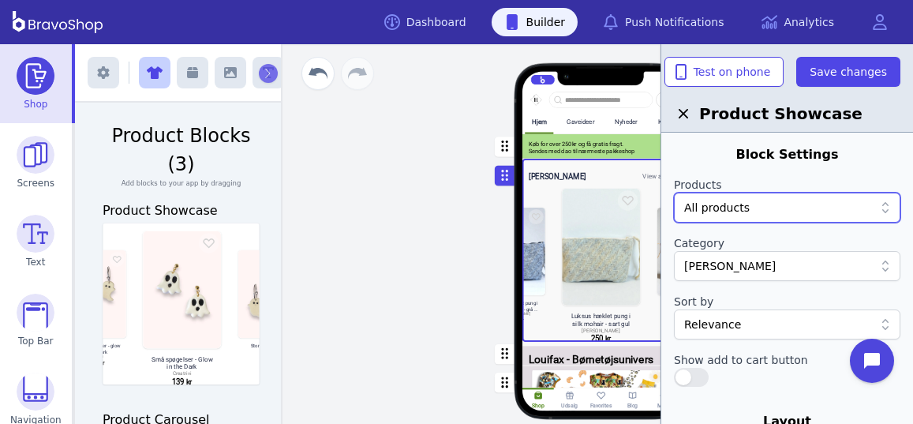
click at [407, 214] on div "Hjem Gaveideer Nyheder Kunst Tøj Smykker Interiør Keramik Accessories Gør det s…" at bounding box center [601, 234] width 624 height 380
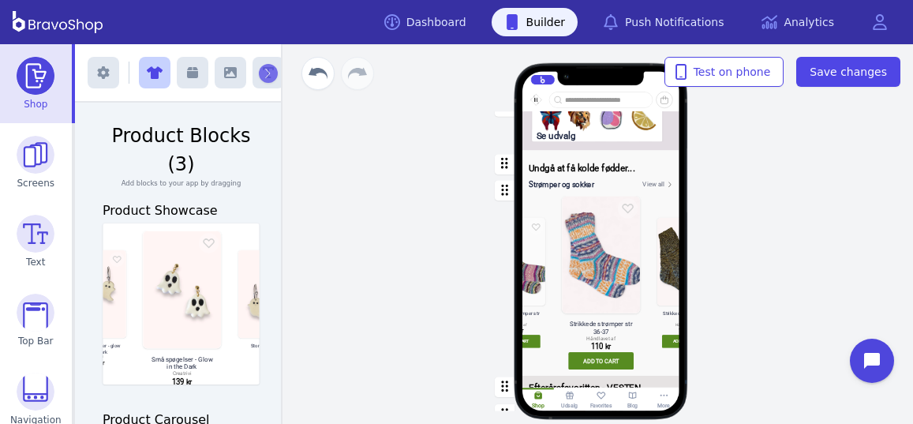
scroll to position [1059, 0]
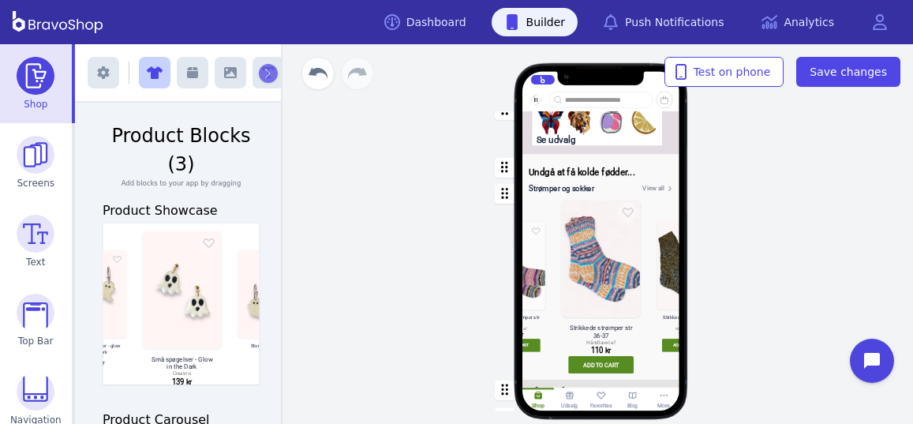
click at [605, 238] on div "button" at bounding box center [601, 278] width 157 height 203
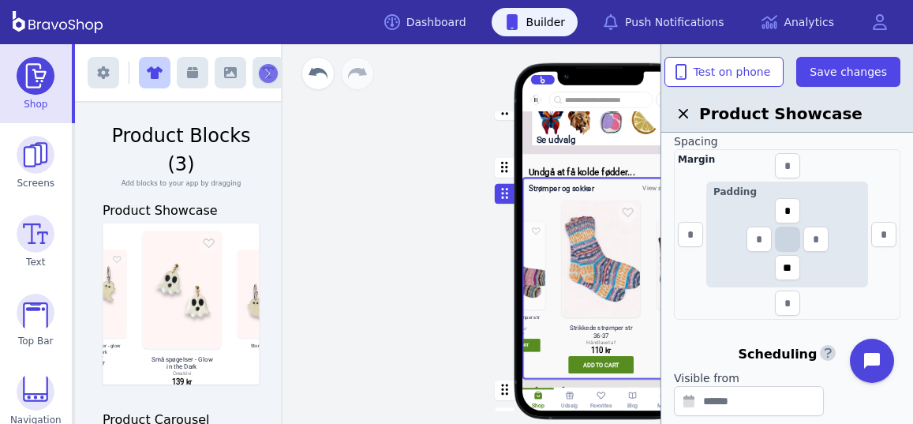
scroll to position [0, 0]
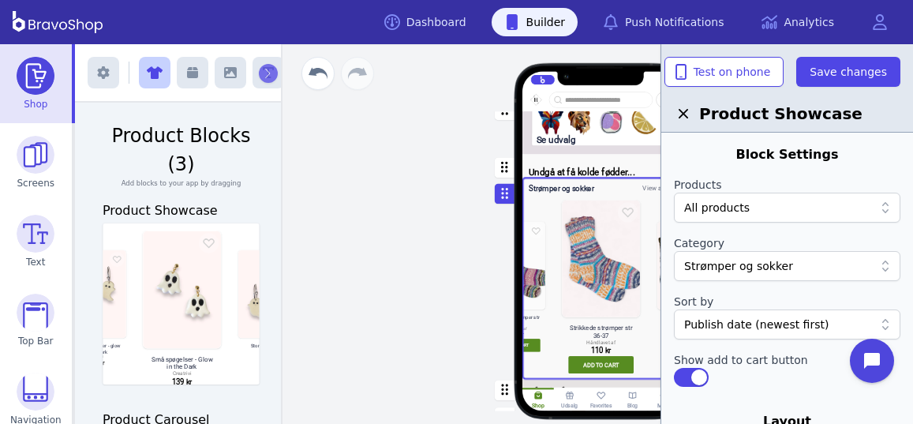
click at [448, 246] on div "Hjem Gaveideer Nyheder Kunst Tøj Smykker Interiør Keramik Accessories Gør det s…" at bounding box center [601, 234] width 624 height 380
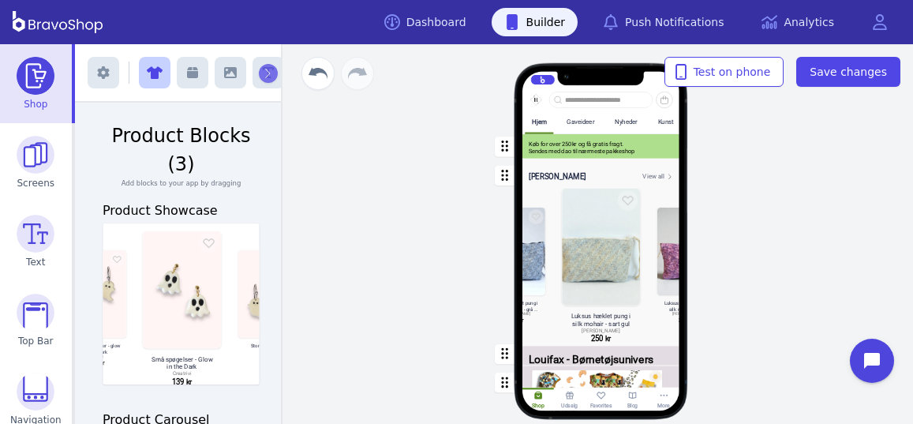
click at [603, 216] on div "button" at bounding box center [601, 251] width 157 height 184
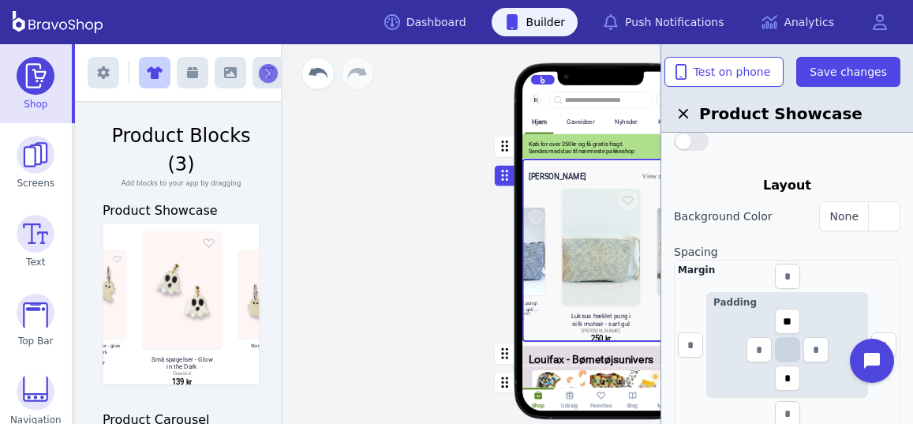
scroll to position [237, 0]
click at [789, 321] on input "**" at bounding box center [787, 320] width 25 height 25
type input "*"
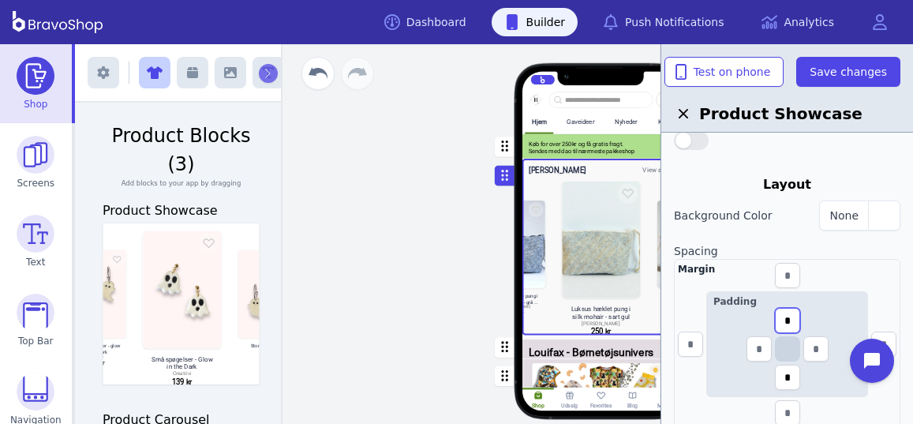
type input "*"
click at [793, 375] on input "*" at bounding box center [787, 377] width 25 height 25
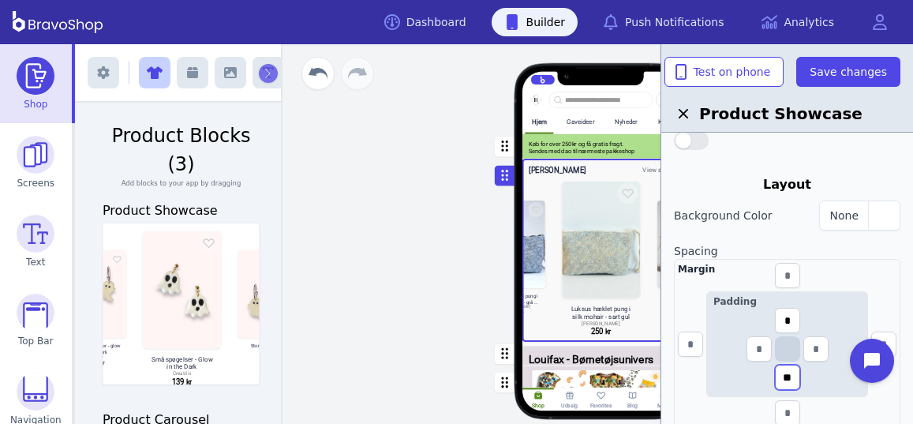
type input "**"
click at [468, 283] on div "Hjem Gaveideer Nyheder Kunst Tøj Smykker Interiør Keramik Accessories Gør det s…" at bounding box center [601, 249] width 296 height 255
click at [412, 320] on div "Hjem Gaveideer Nyheder Kunst Tøj Smykker Interiør Keramik Accessories Gør det s…" at bounding box center [601, 234] width 624 height 380
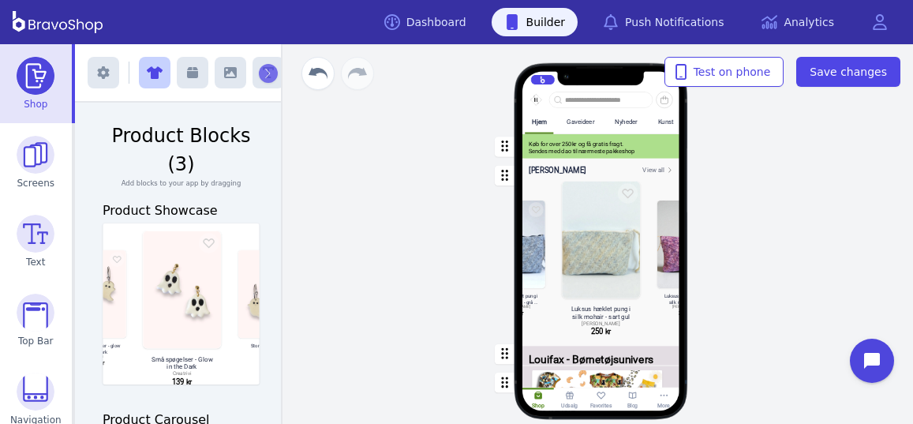
click at [549, 177] on div "button" at bounding box center [601, 251] width 157 height 184
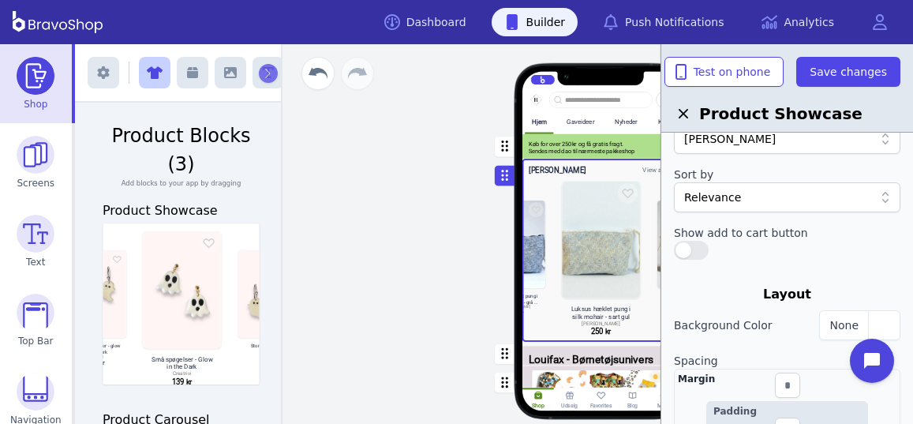
scroll to position [0, 0]
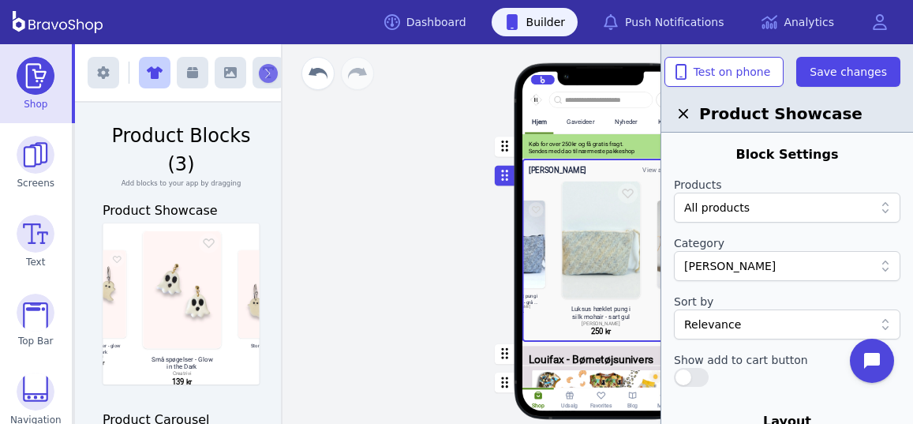
click at [439, 276] on div "Hjem Gaveideer Nyheder Kunst Tøj Smykker Interiør Keramik Accessories Gør det s…" at bounding box center [601, 234] width 624 height 380
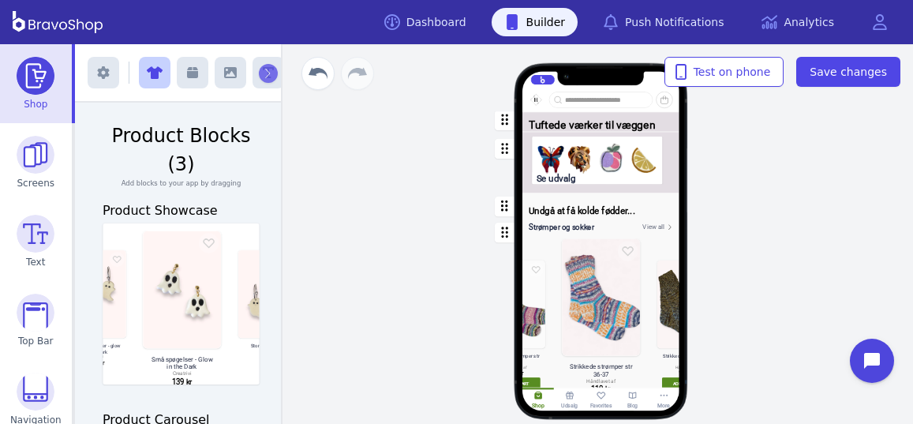
scroll to position [986, 0]
click at [577, 206] on div "button" at bounding box center [601, 206] width 157 height 19
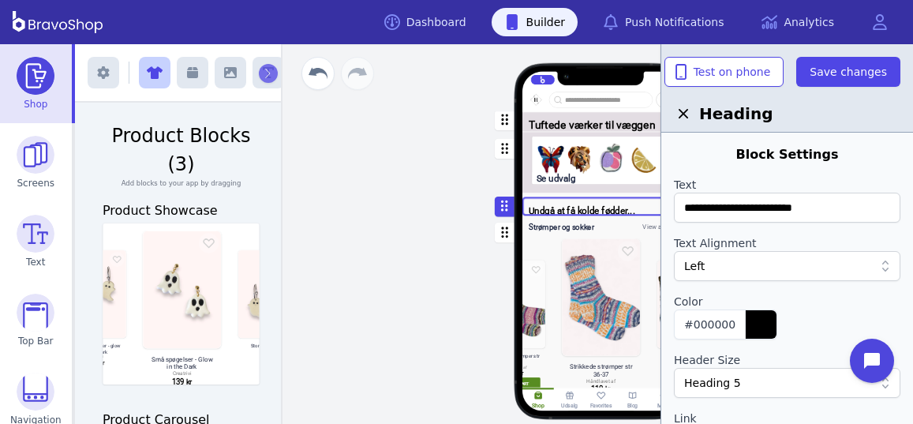
scroll to position [654, 0]
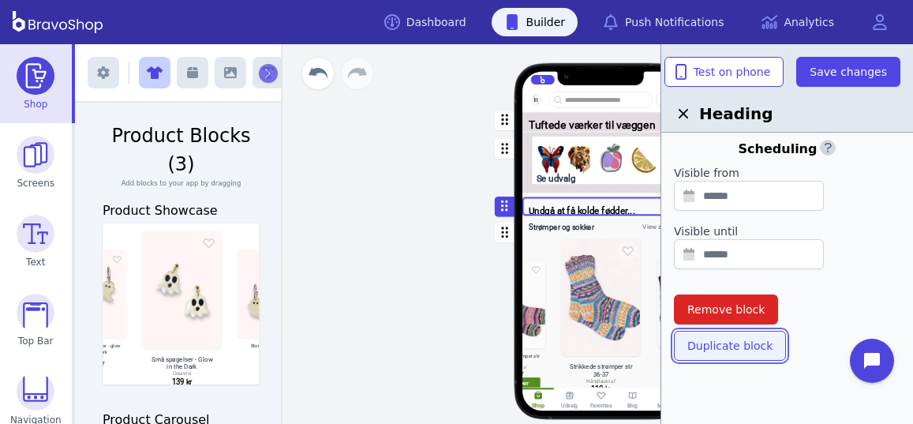
click at [714, 343] on span "Duplicate block" at bounding box center [730, 346] width 85 height 16
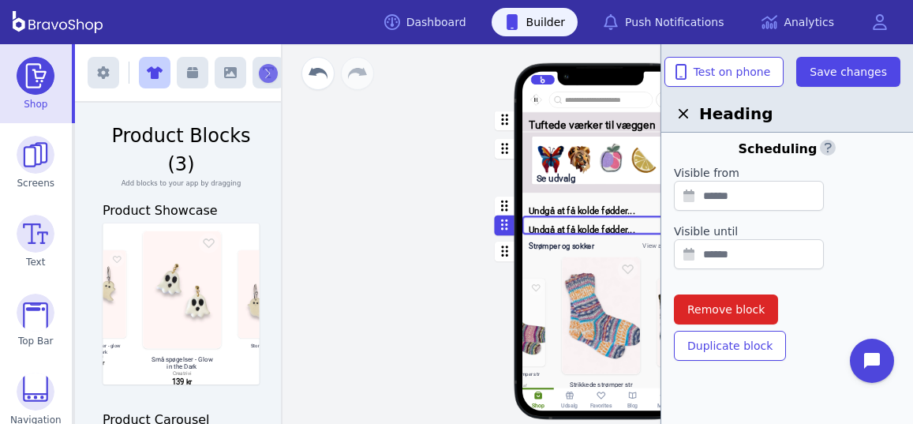
click at [453, 243] on div "Hjem Gaveideer Nyheder Kunst Tøj Smykker Interiør Keramik Accessories Gør det s…" at bounding box center [601, 249] width 296 height 255
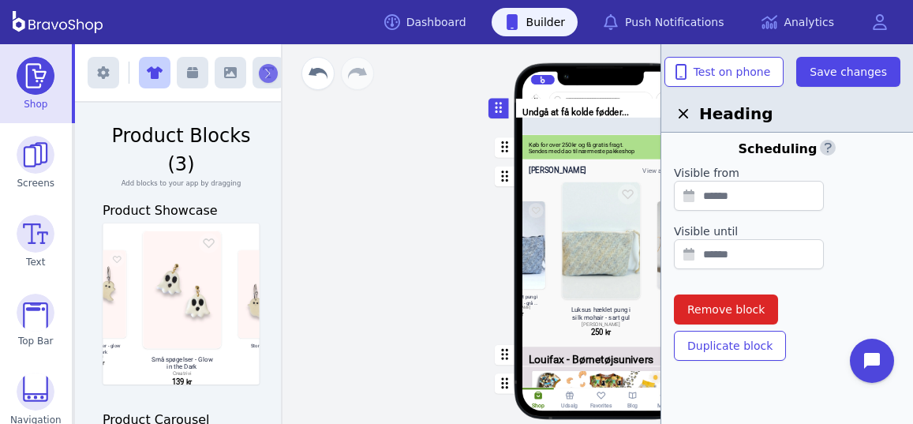
scroll to position [0, 0]
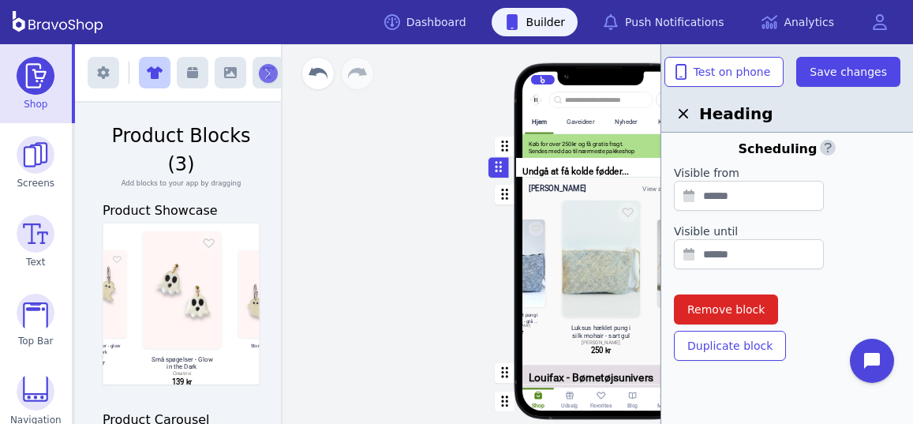
drag, startPoint x: 501, startPoint y: 224, endPoint x: 497, endPoint y: 167, distance: 57.8
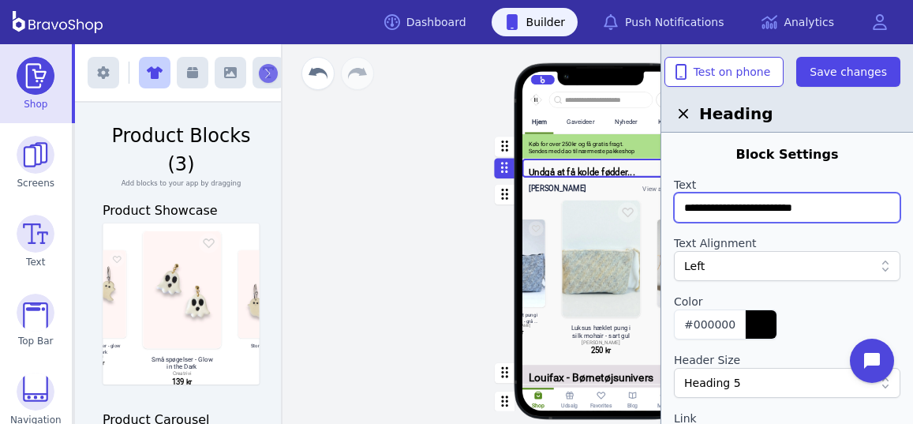
click at [821, 204] on input "**********" at bounding box center [787, 208] width 227 height 30
type input "*"
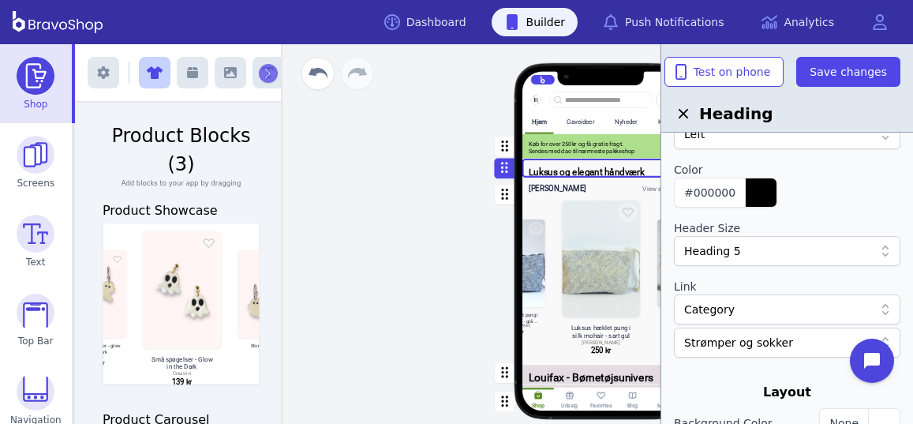
scroll to position [141, 0]
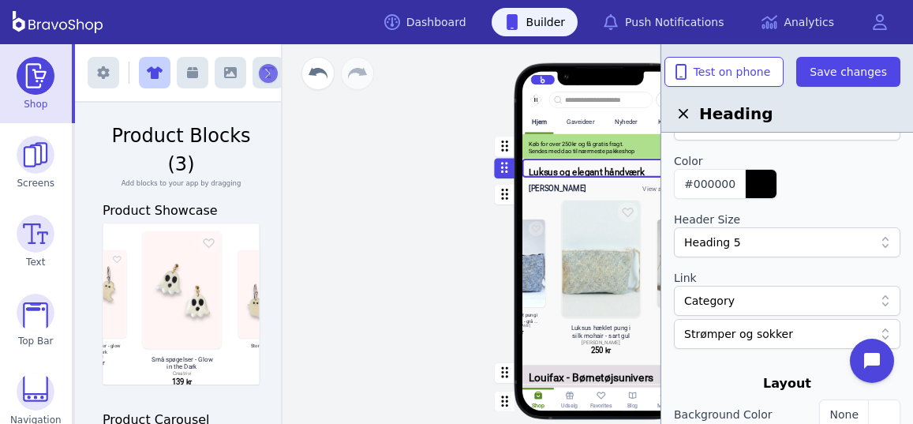
type input "**********"
click at [802, 298] on div "Category" at bounding box center [778, 301] width 189 height 16
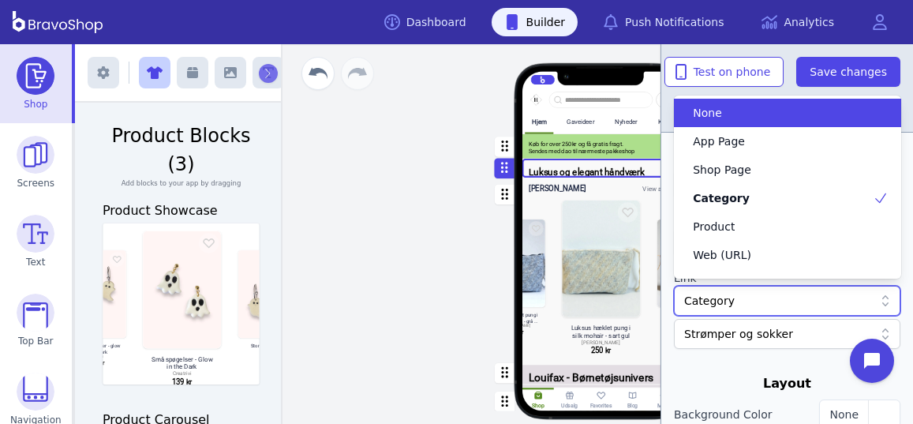
click at [806, 332] on div at bounding box center [778, 334] width 189 height 16
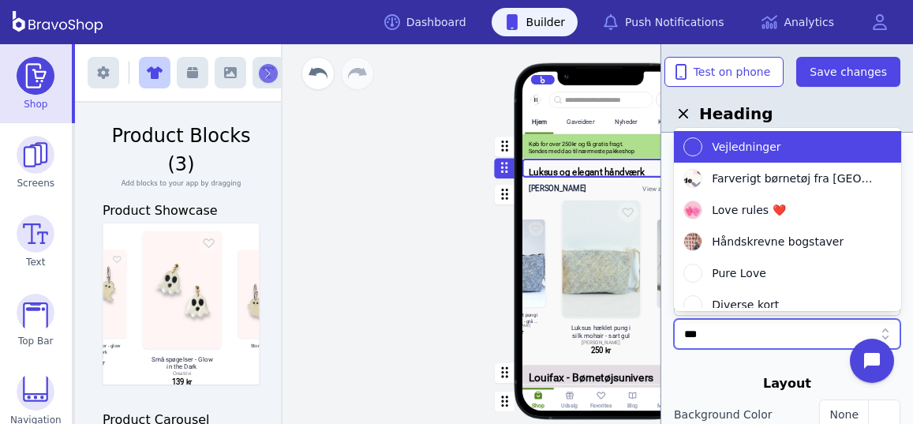
type input "****"
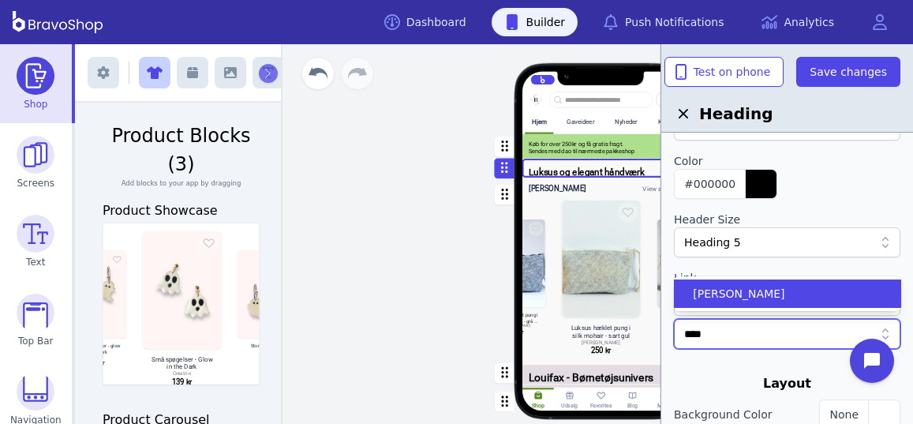
click at [736, 296] on span "[PERSON_NAME]" at bounding box center [739, 294] width 92 height 16
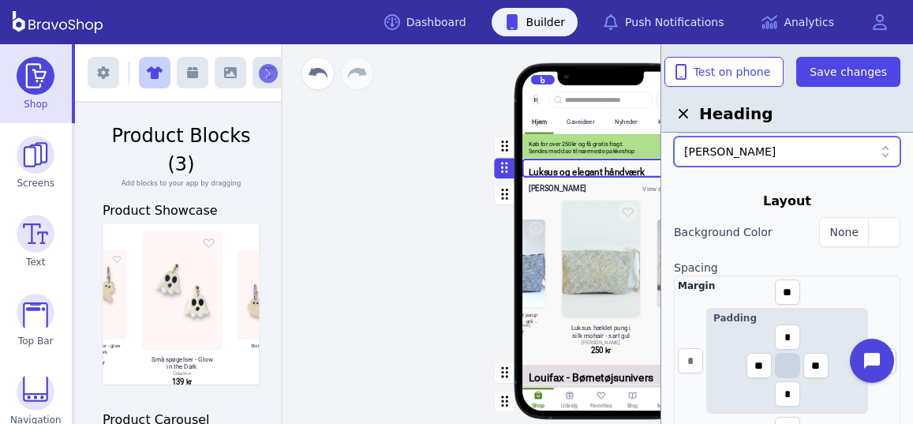
scroll to position [328, 0]
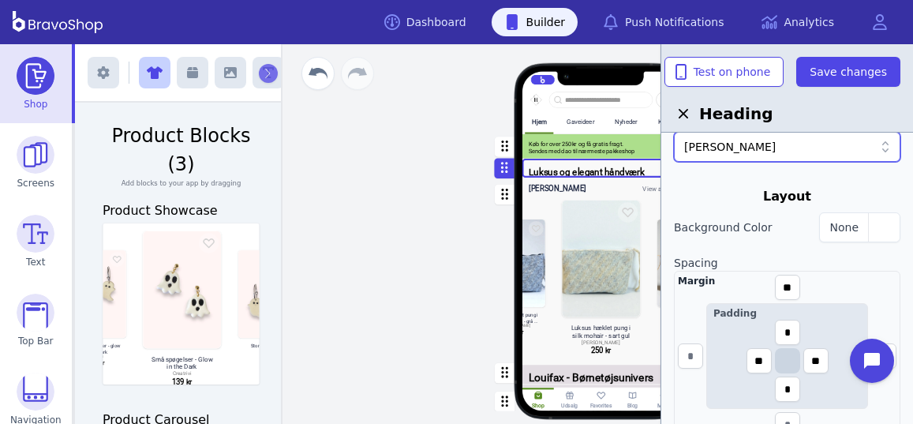
click at [443, 250] on div "Hjem Gaveideer Nyheder Kunst Tøj Smykker Interiør Keramik Accessories Gør det s…" at bounding box center [601, 234] width 624 height 380
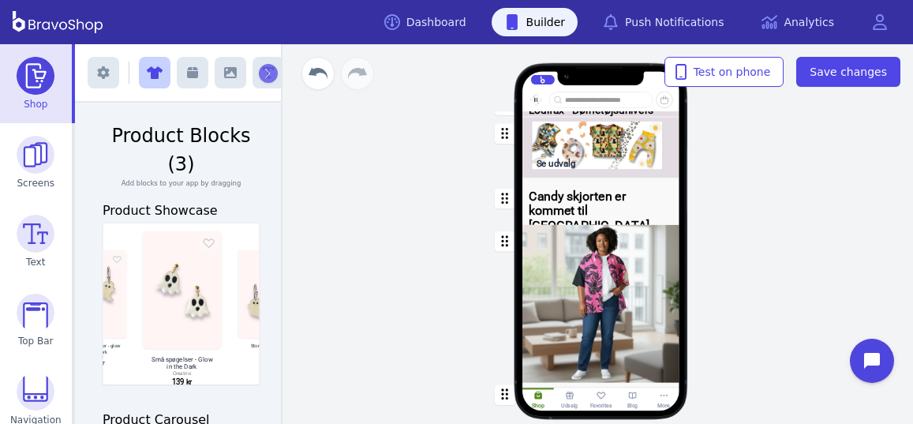
scroll to position [511, 0]
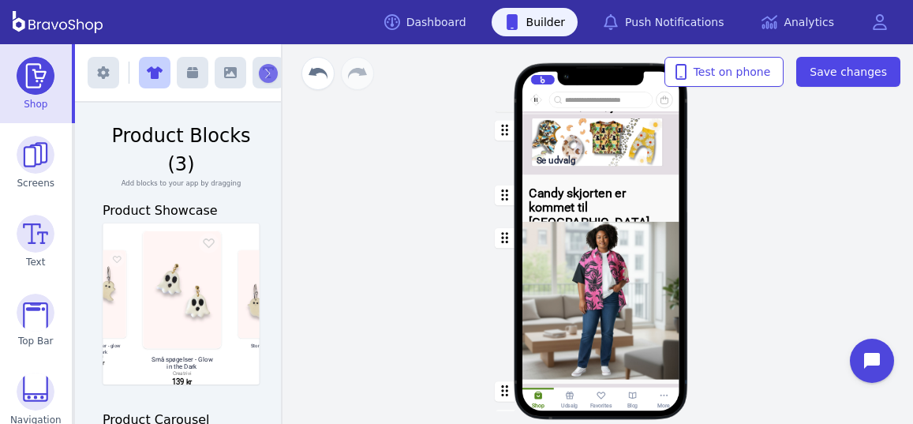
click at [575, 201] on div "button" at bounding box center [601, 208] width 157 height 58
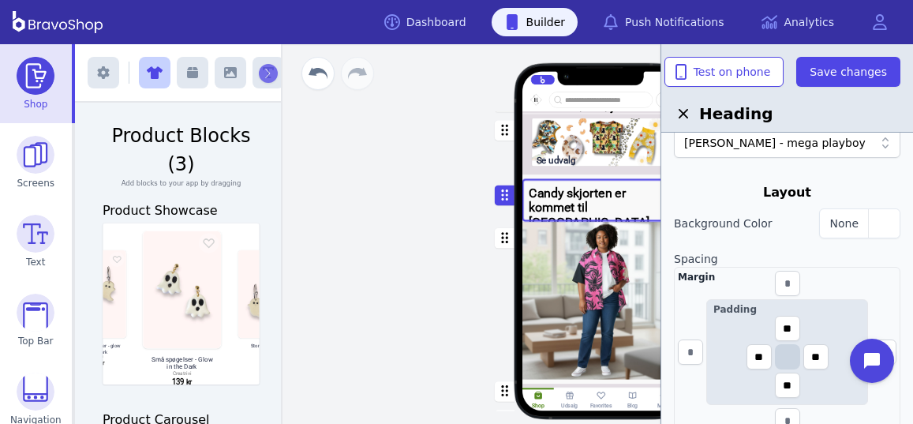
scroll to position [328, 0]
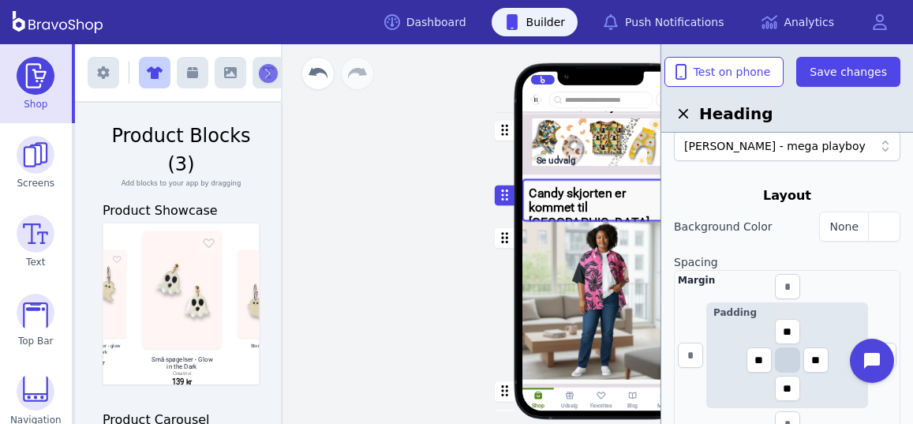
click at [393, 278] on div "Hjem Gaveideer Nyheder Kunst Tøj Smykker Interiør Keramik Accessories Gør det s…" at bounding box center [601, 234] width 624 height 380
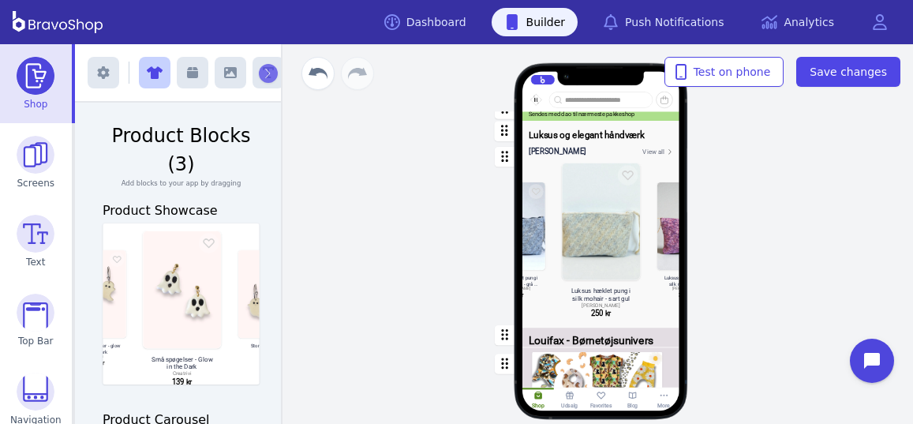
scroll to position [0, 0]
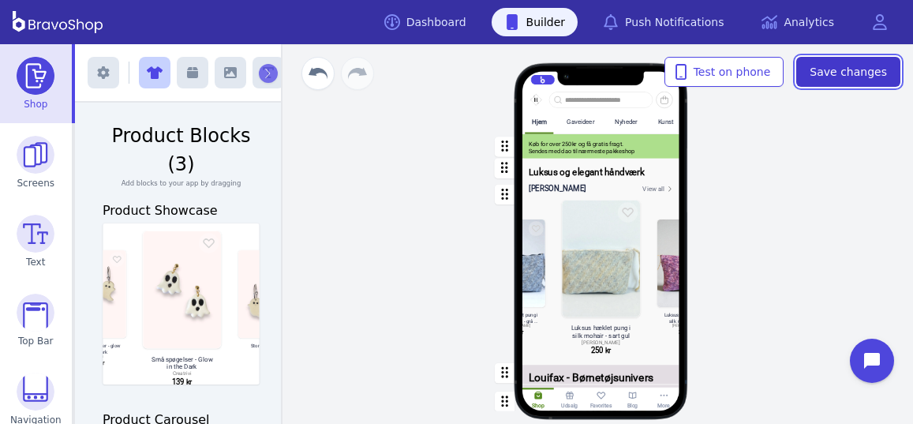
click at [853, 74] on span "Save changes" at bounding box center [848, 72] width 77 height 16
click at [813, 229] on div "Hjem Gaveideer Nyheder Kunst Tøj Smykker Interiør Keramik Accessories Gør det s…" at bounding box center [601, 234] width 624 height 380
click at [376, 153] on div "Hjem Gaveideer Nyheder Kunst Tøj Smykker Interiør Keramik Accessories Gør det s…" at bounding box center [601, 234] width 624 height 380
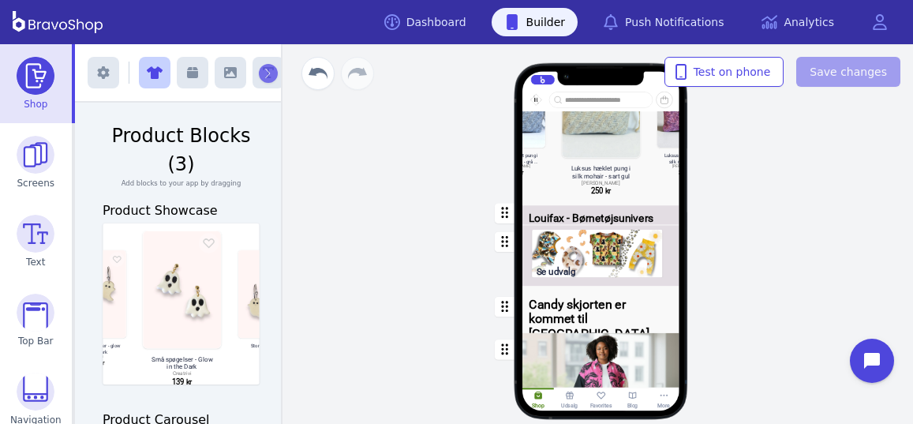
scroll to position [306, 0]
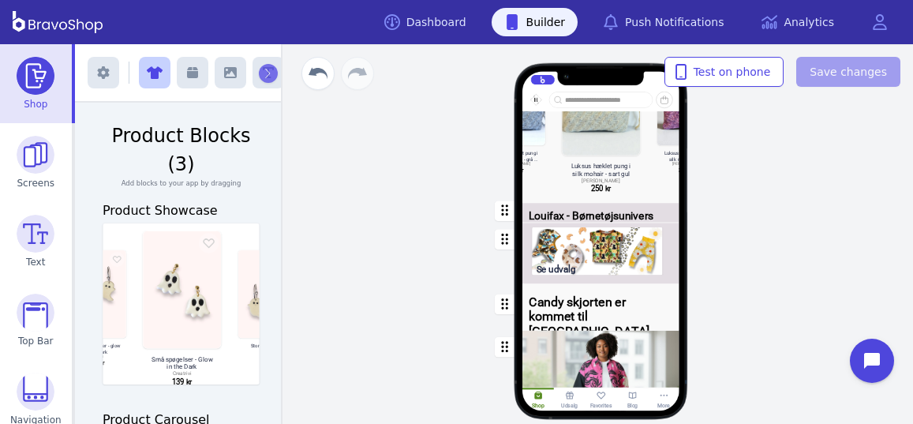
click at [564, 269] on div "button" at bounding box center [601, 255] width 157 height 65
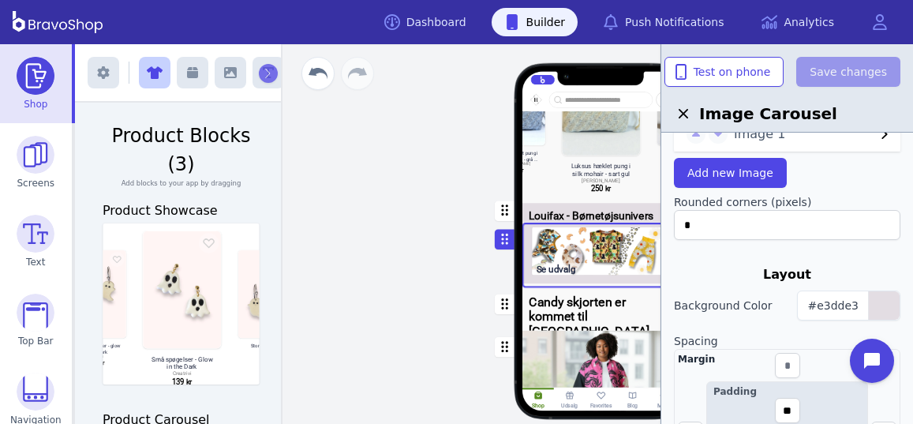
scroll to position [0, 0]
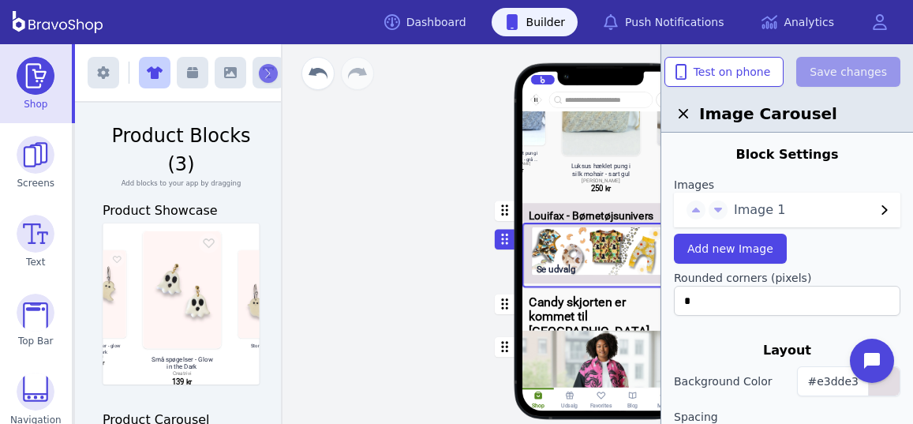
click at [604, 235] on div "button" at bounding box center [601, 255] width 157 height 65
click at [684, 114] on icon "button" at bounding box center [683, 113] width 9 height 9
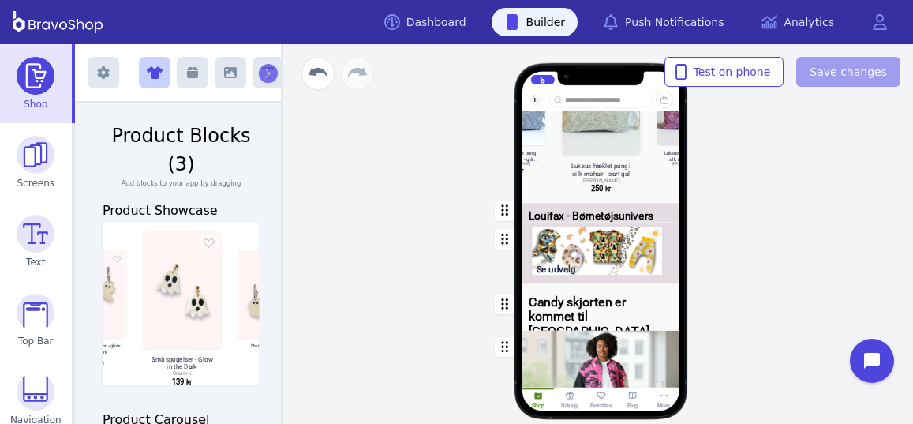
click at [570, 246] on div "button" at bounding box center [601, 255] width 157 height 65
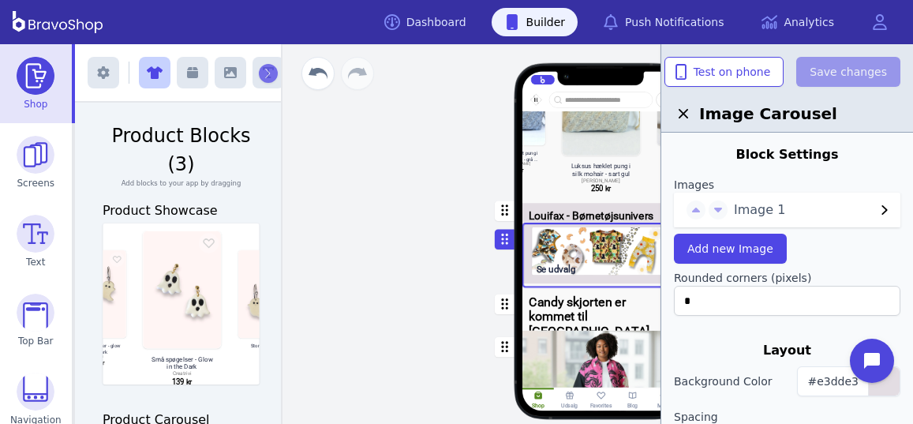
click at [683, 116] on icon "button" at bounding box center [683, 113] width 19 height 19
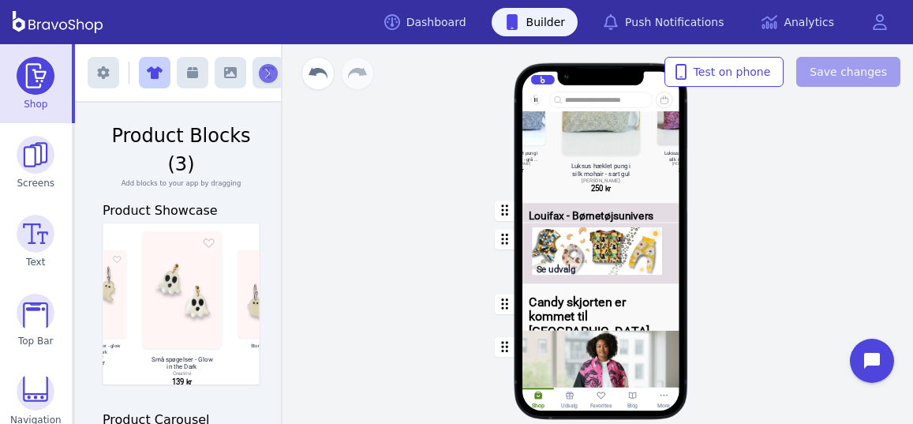
click at [588, 214] on div "button" at bounding box center [601, 211] width 157 height 24
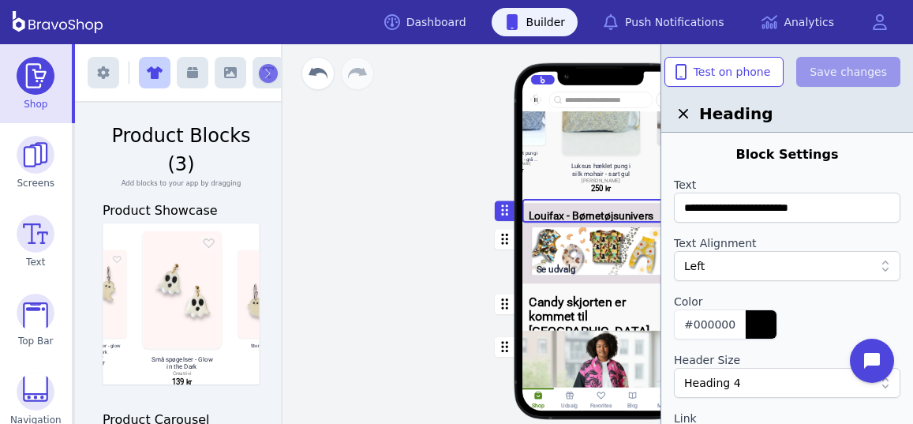
click at [427, 272] on div "Hjem Gaveideer Nyheder Kunst Tøj Smykker Interiør Keramik Accessories Gør det s…" at bounding box center [601, 234] width 624 height 380
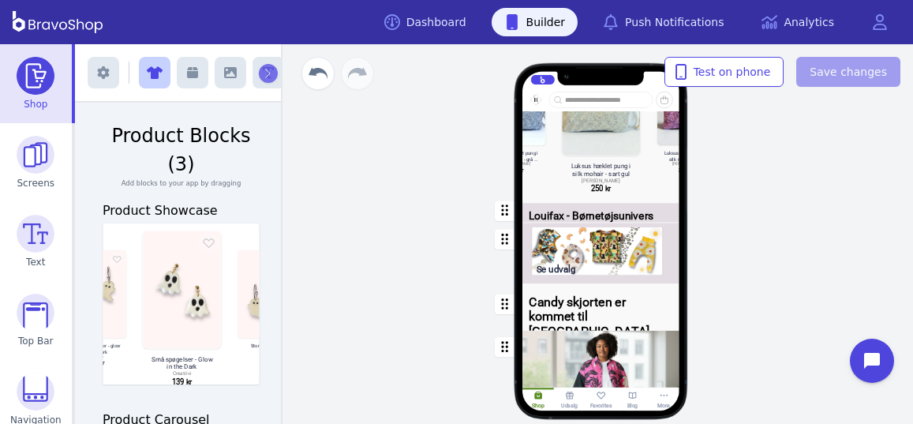
click at [551, 271] on div "button" at bounding box center [601, 255] width 157 height 65
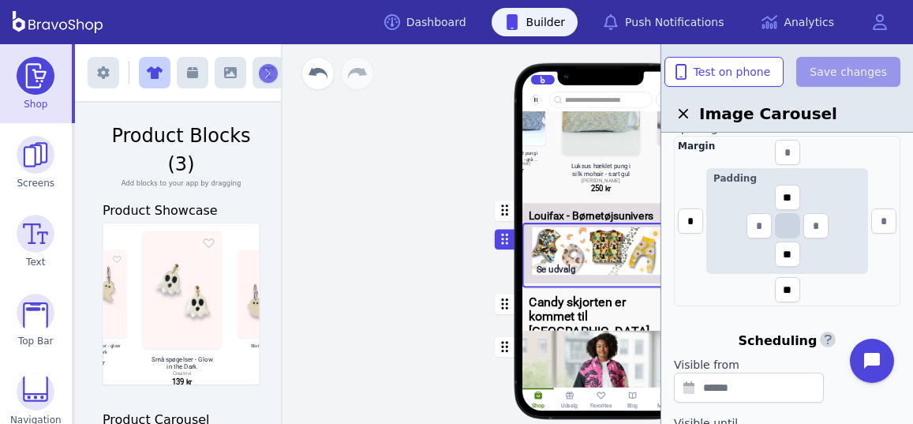
scroll to position [287, 0]
click at [353, 318] on div "Hjem Gaveideer Nyheder Kunst Tøj Smykker Interiør Keramik Accessories Gør det s…" at bounding box center [601, 234] width 624 height 380
